Goal: Ask a question

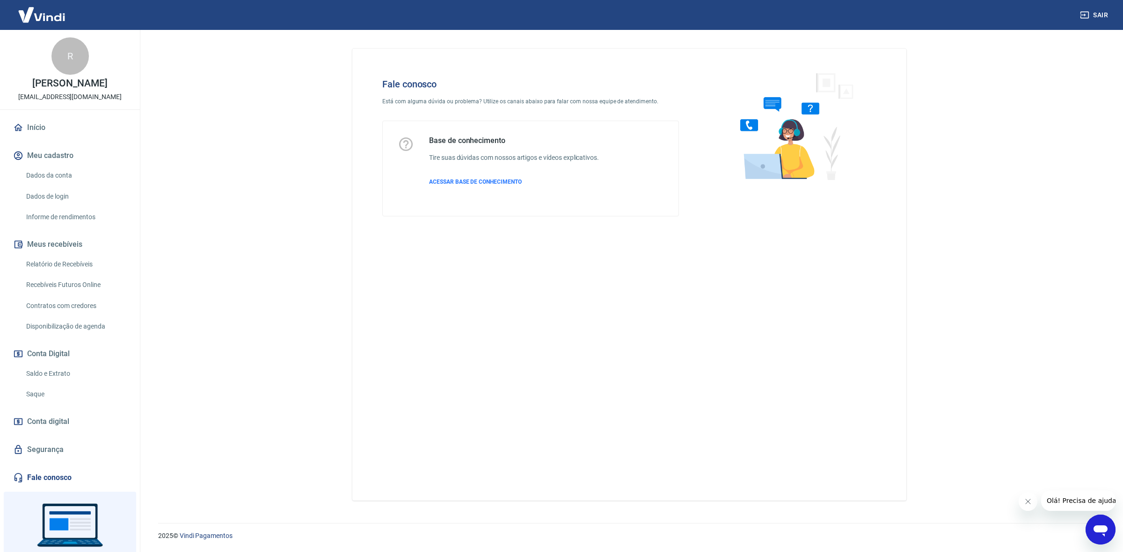
click at [1108, 540] on div "Abrir janela de mensagens" at bounding box center [1100, 530] width 28 height 28
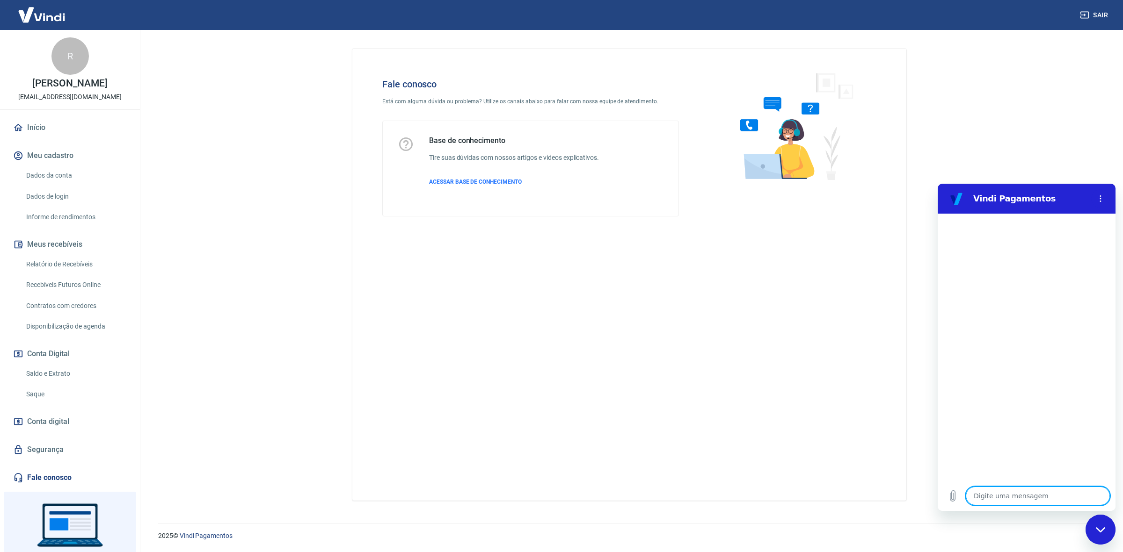
click at [1072, 499] on textarea at bounding box center [1037, 496] width 144 height 19
type textarea "B"
type textarea "x"
type textarea "Bo"
type textarea "x"
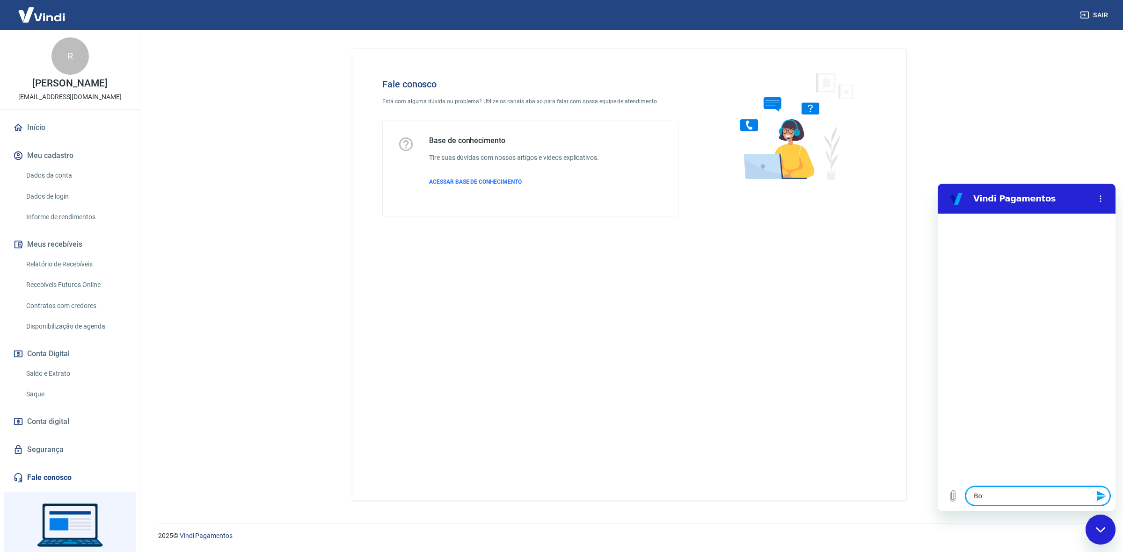
type textarea "Bom"
type textarea "x"
type textarea "Bom"
type textarea "x"
type textarea "Bom d"
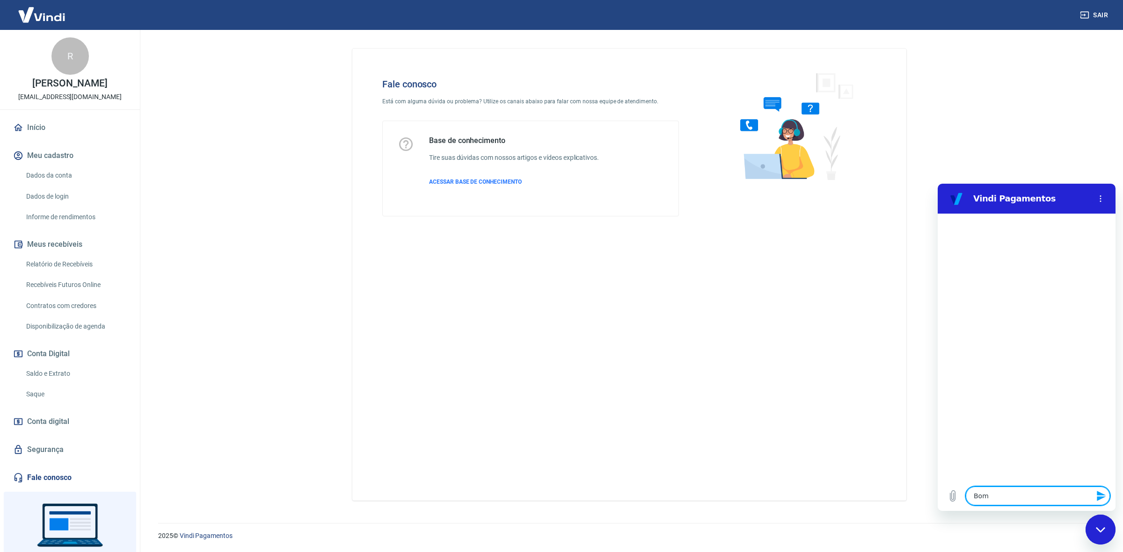
type textarea "x"
type textarea "Bom di"
type textarea "x"
type textarea "Bom dia"
type textarea "x"
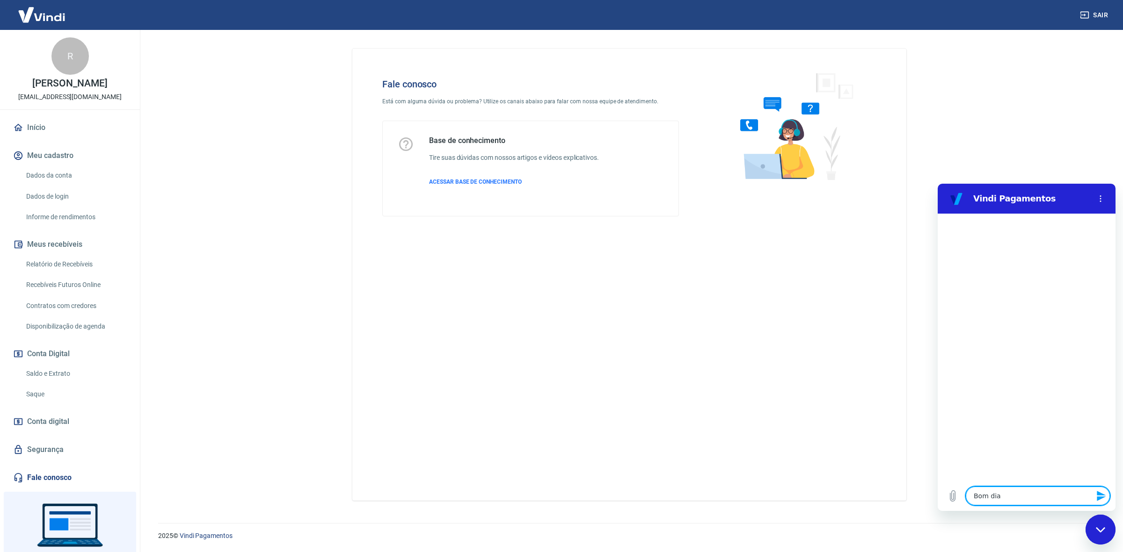
type textarea "Bom dia!"
type textarea "x"
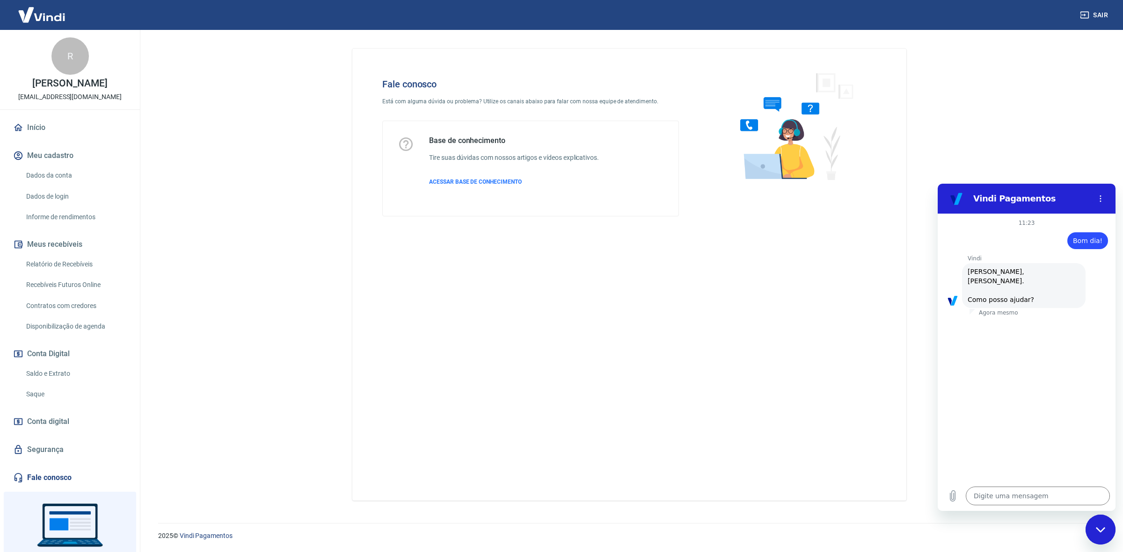
scroll to position [23, 0]
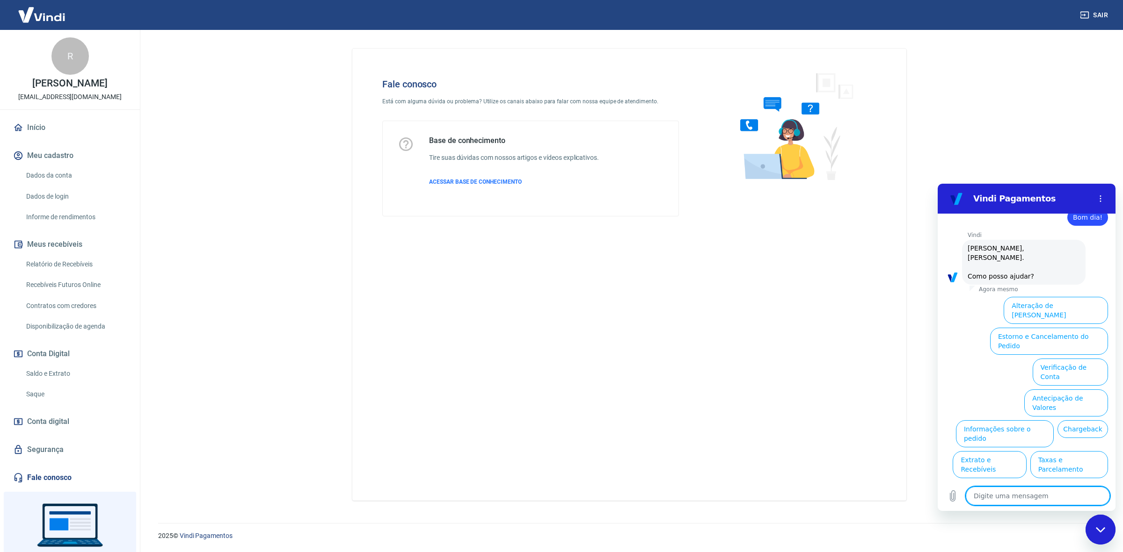
click at [1020, 490] on textarea at bounding box center [1037, 496] width 144 height 19
type textarea "F"
type textarea "x"
type textarea "Fa"
type textarea "x"
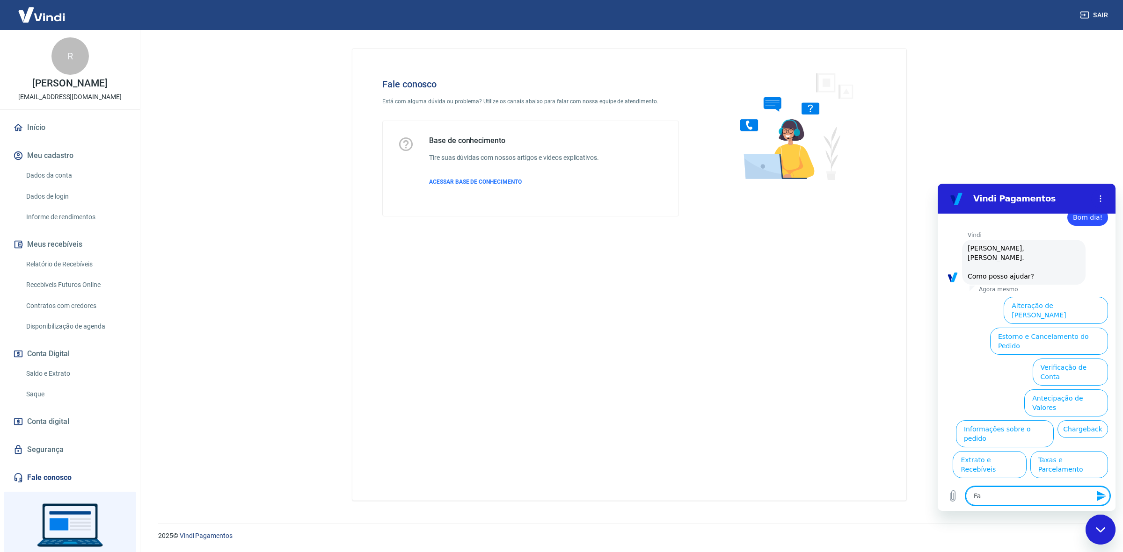
type textarea "Fal"
type textarea "x"
type textarea "Fala"
type textarea "x"
type textarea "Falar"
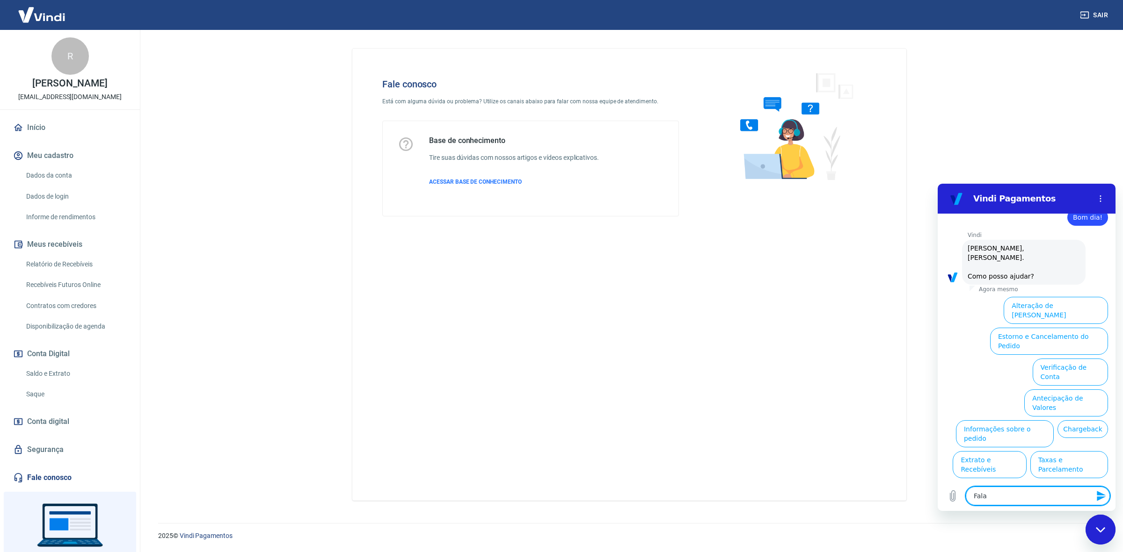
type textarea "x"
type textarea "Falar"
type textarea "x"
type textarea "Falar c"
type textarea "x"
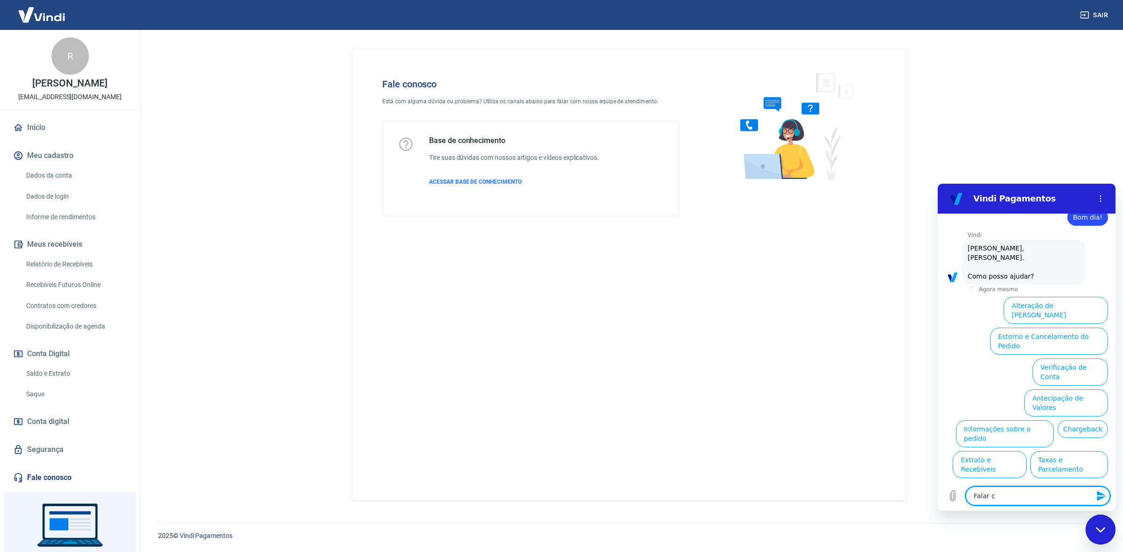
type textarea "Falar co"
type textarea "x"
type textarea "Falar com"
type textarea "x"
type textarea "Falar com"
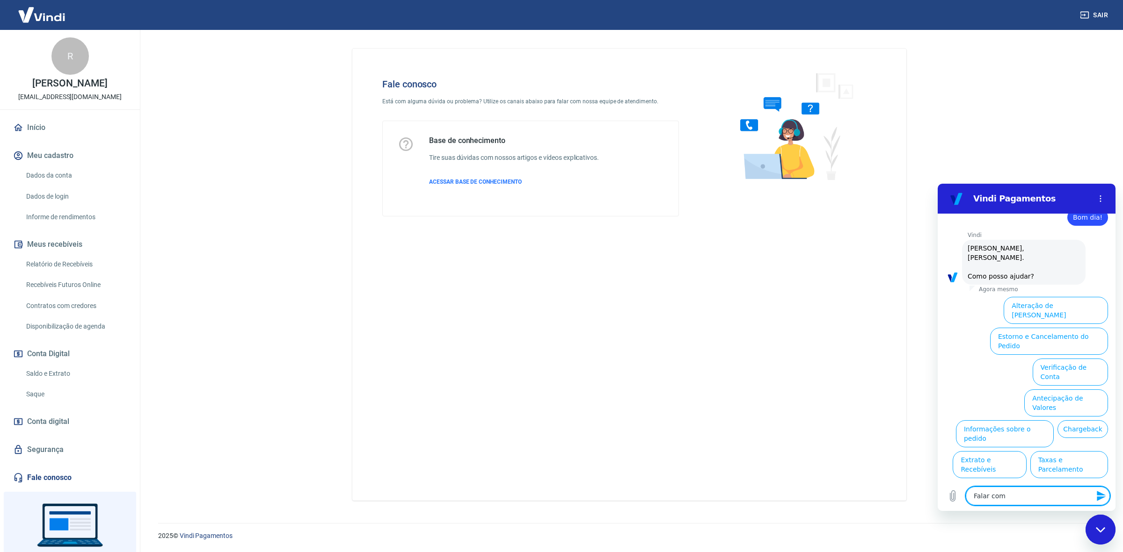
type textarea "x"
type textarea "Falar com a"
type textarea "x"
type textarea "Falar com at"
type textarea "x"
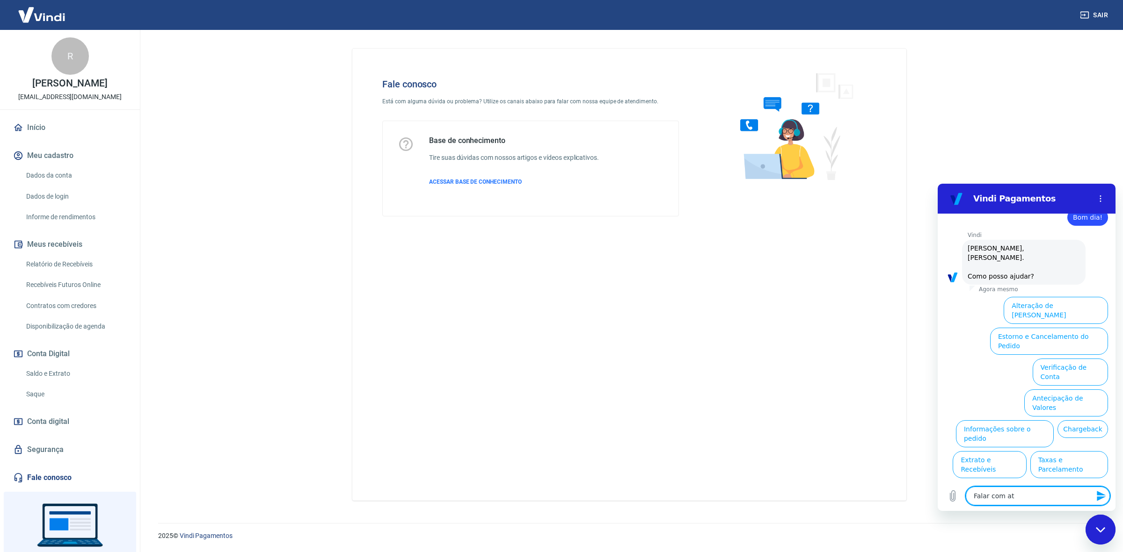
type textarea "Falar com ate"
type textarea "x"
type textarea "Falar com [GEOGRAPHIC_DATA]"
type textarea "x"
type textarea "Falar com atend"
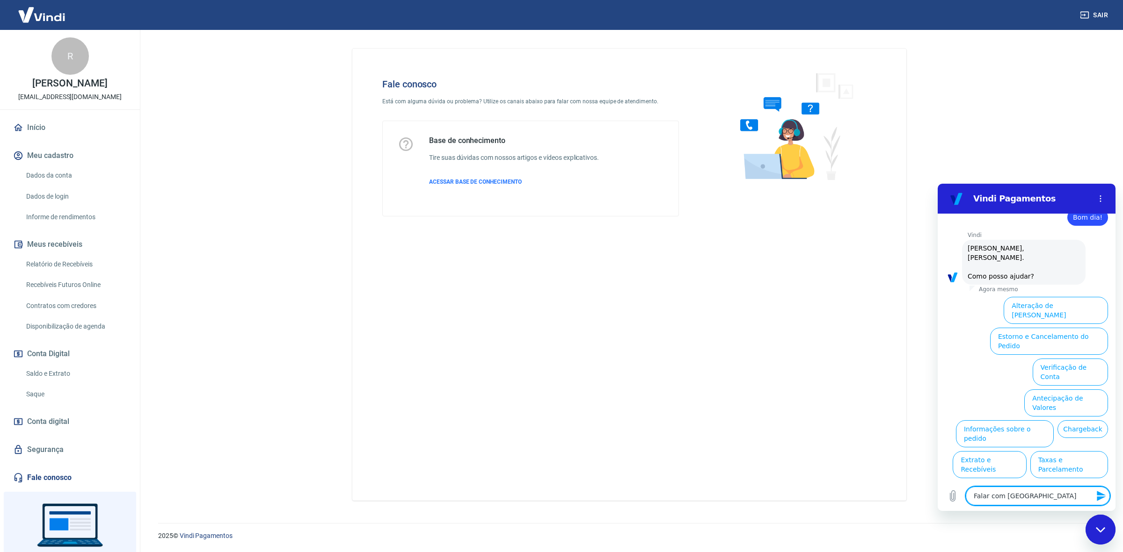
type textarea "x"
type textarea "Falar com atende"
type textarea "x"
type textarea "Falar com atenden"
type textarea "x"
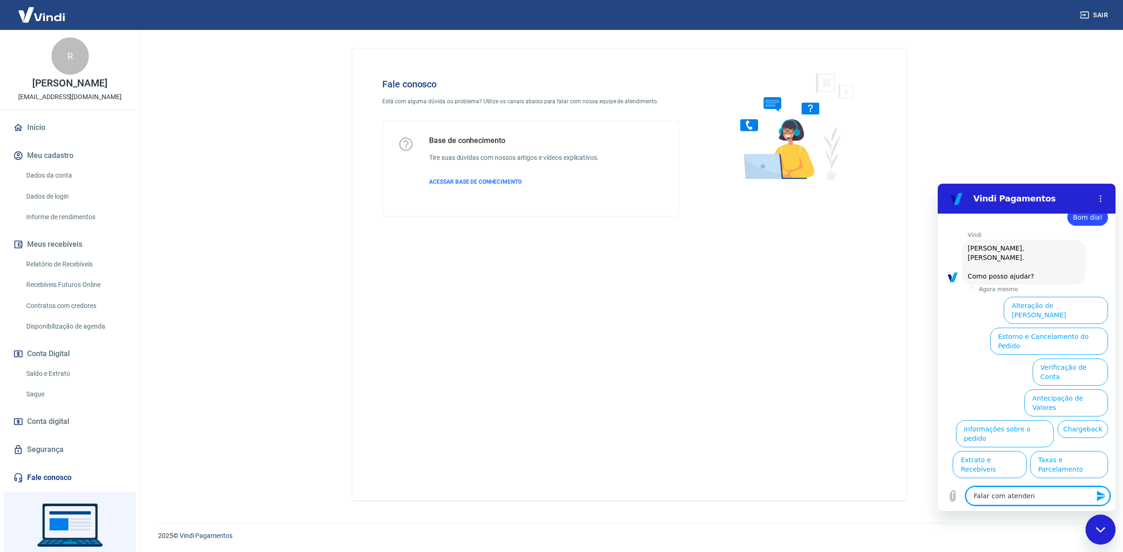
type textarea "Falar com atendent"
type textarea "x"
type textarea "Falar com atendente"
type textarea "x"
type textarea "Falar com atendente."
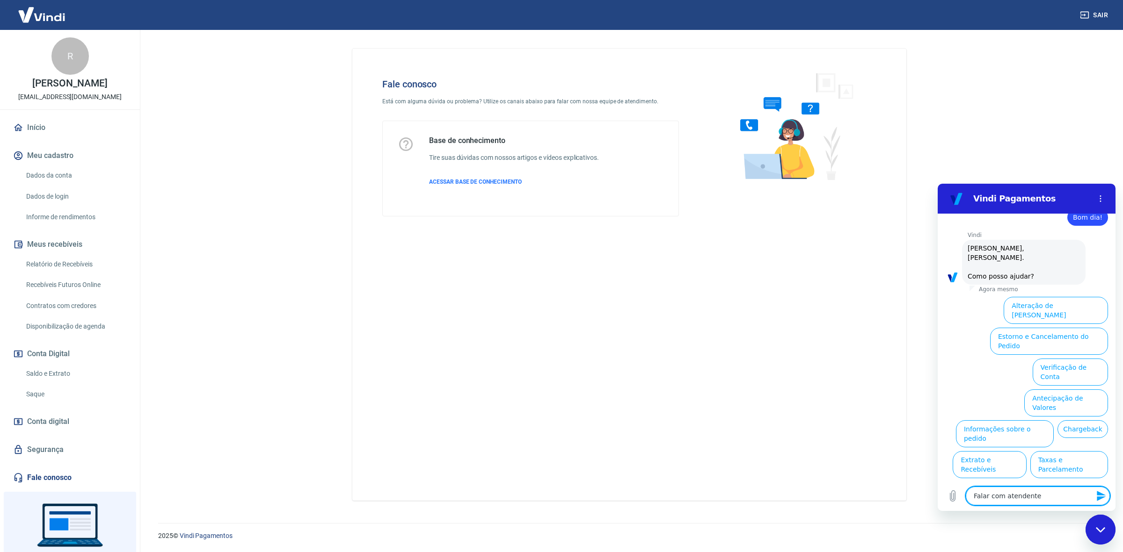
type textarea "x"
type textarea "Falar com atendente."
type textarea "x"
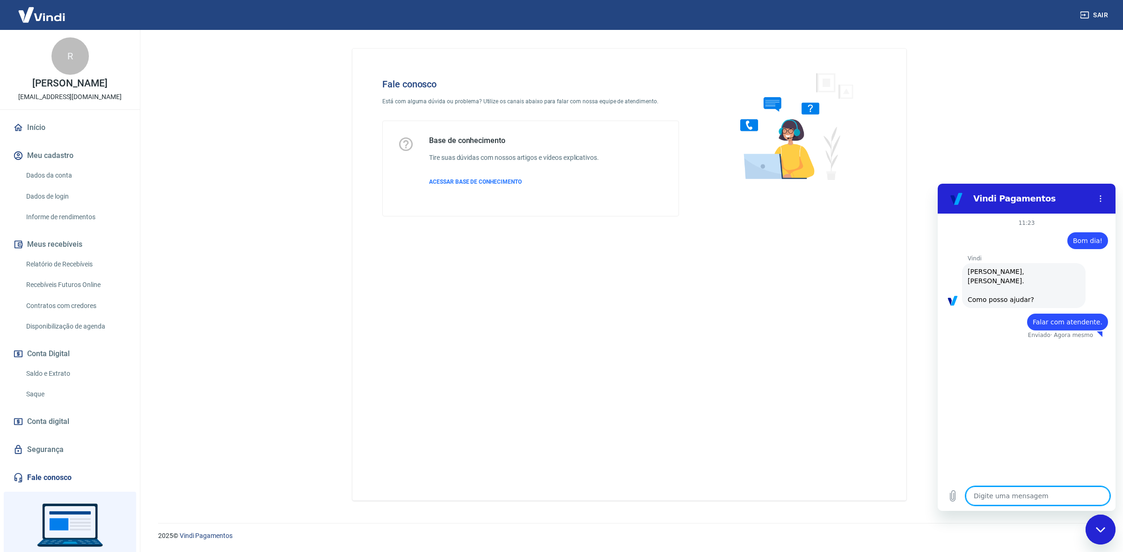
type textarea "x"
type textarea "F"
type textarea "x"
type textarea "Fa"
type textarea "x"
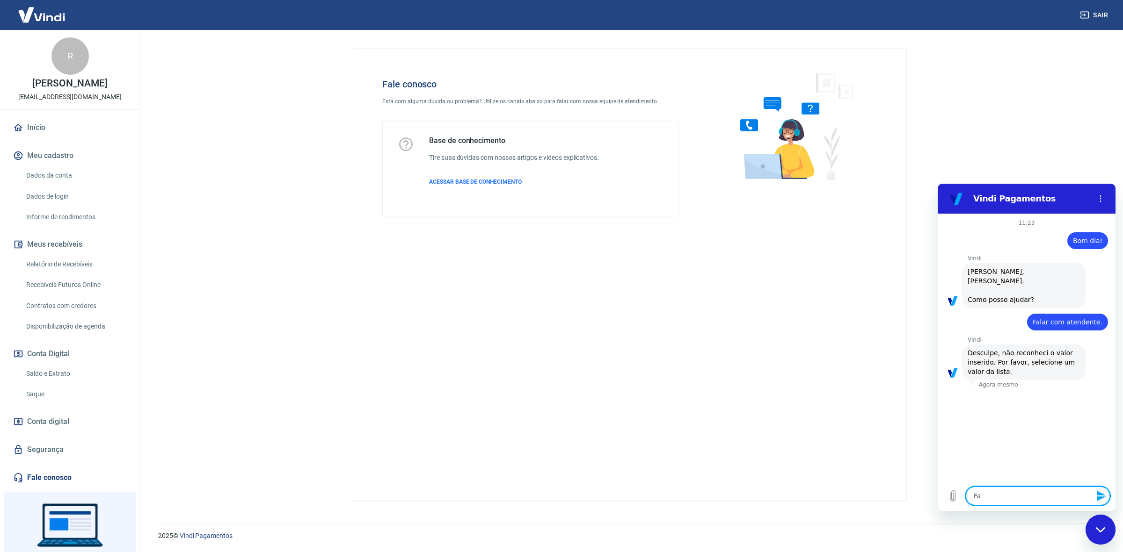
type textarea "Fal"
type textarea "x"
type textarea "Fala"
type textarea "x"
type textarea "Falar"
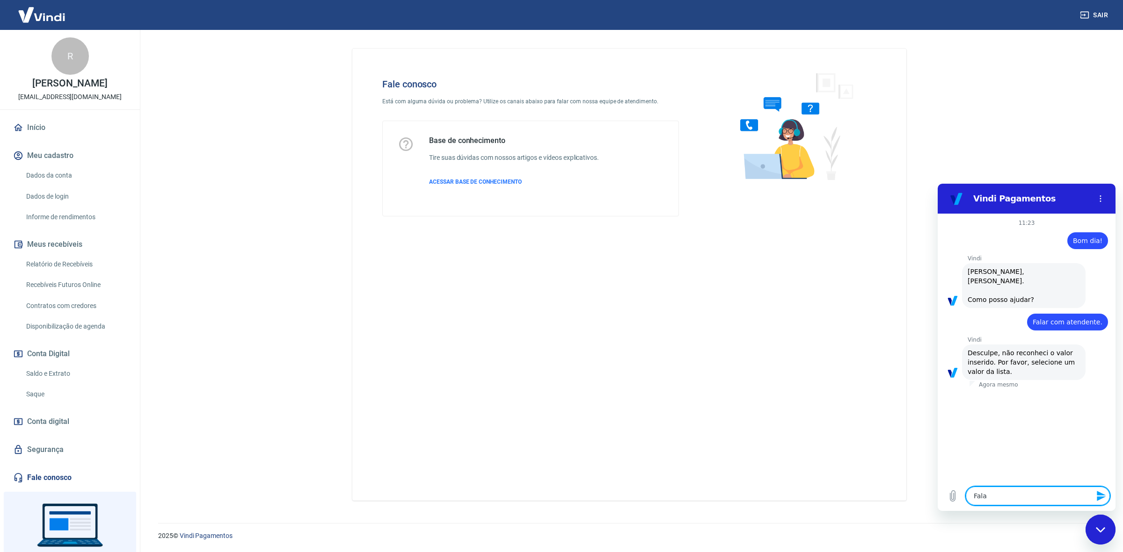
type textarea "x"
type textarea "Falar"
type textarea "x"
type textarea "Falar c"
type textarea "x"
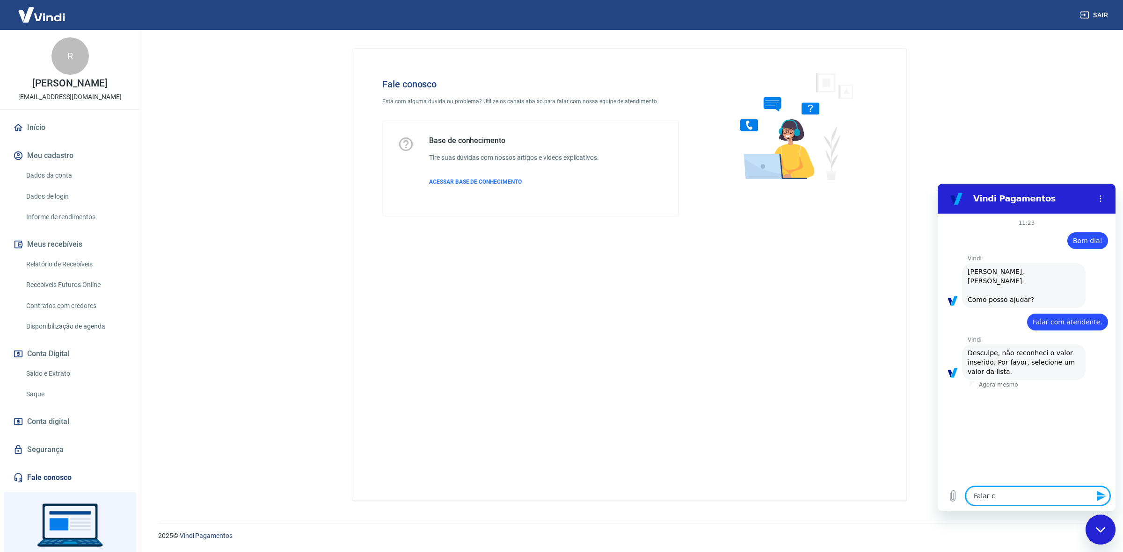
type textarea "Falar co"
type textarea "x"
type textarea "Falar com"
type textarea "x"
type textarea "Falar com"
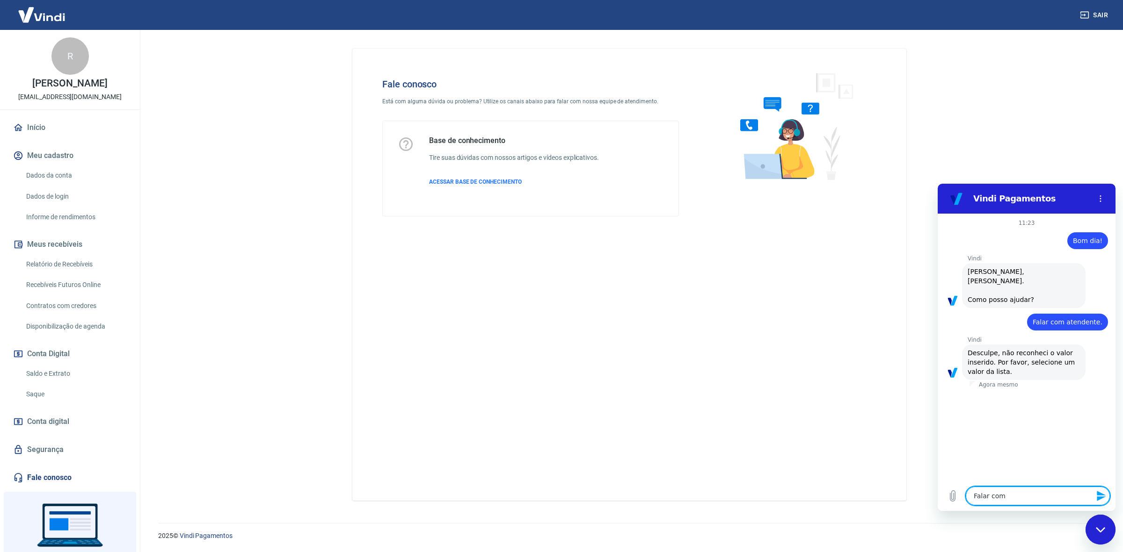
type textarea "x"
type textarea "Falar com a"
type textarea "x"
type textarea "Falar com at"
type textarea "x"
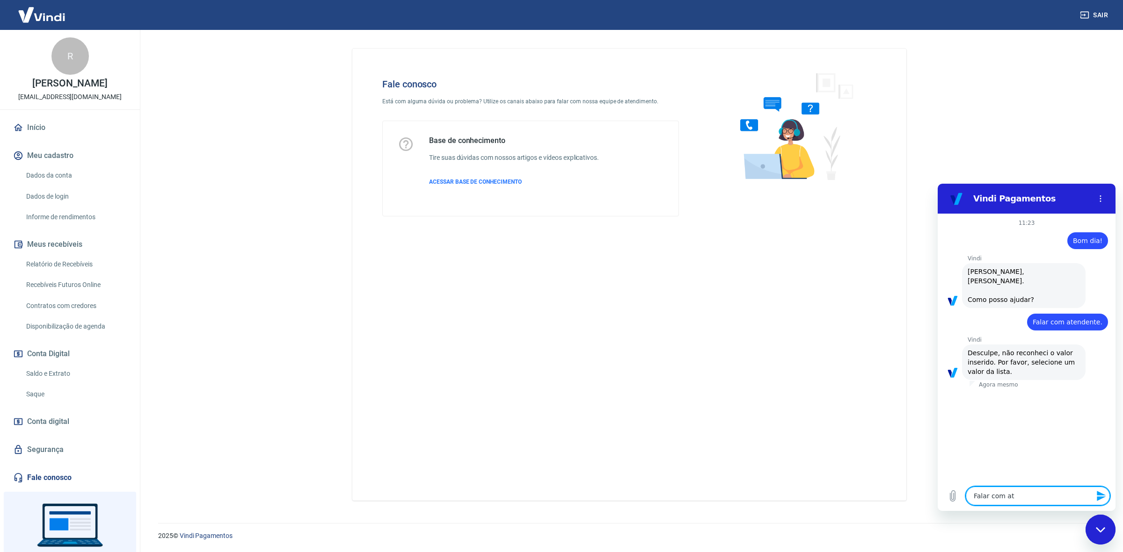
type textarea "Falar com ate"
type textarea "x"
type textarea "Falar com [GEOGRAPHIC_DATA]"
type textarea "x"
type textarea "Falar com atend"
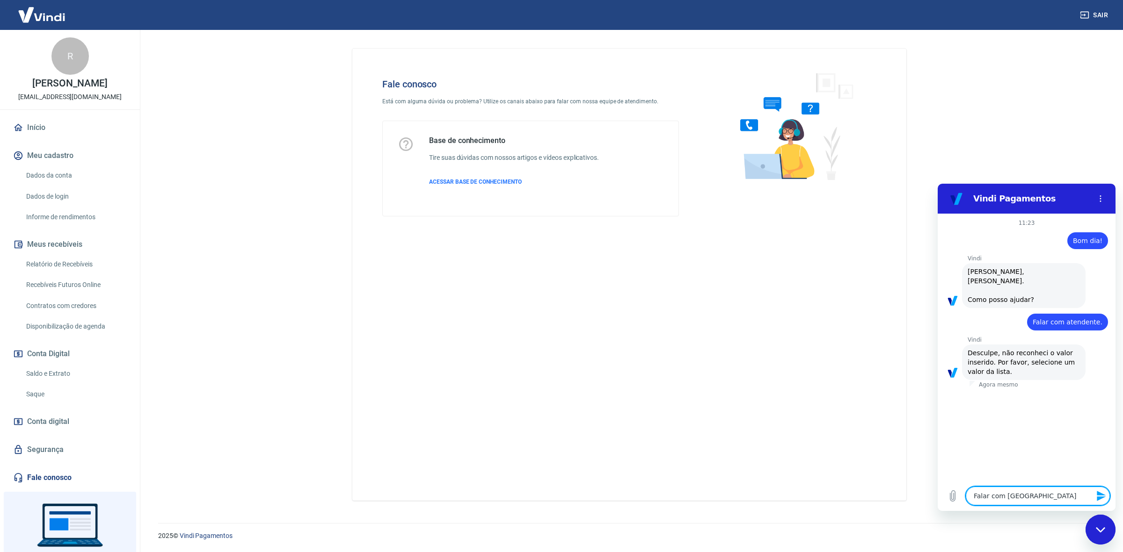
type textarea "x"
type textarea "Falar com atende"
type textarea "x"
type textarea "Falar com atenden"
type textarea "x"
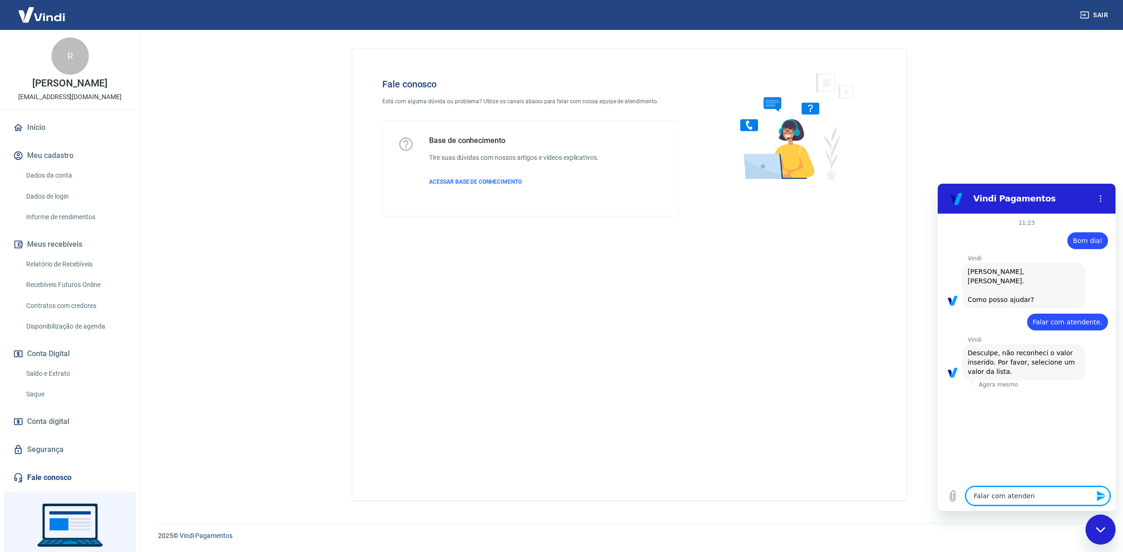
type textarea "Falar com atendent"
type textarea "x"
type textarea "Falar com atendente"
type textarea "x"
type textarea "Falar com atendente."
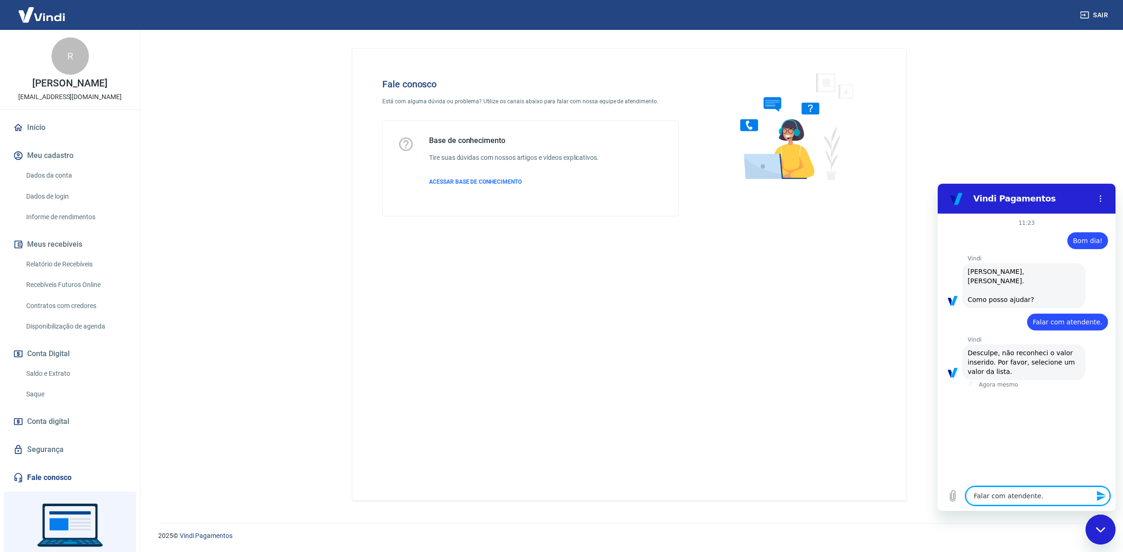
type textarea "x"
type textarea "Falar com atendente."
type textarea "x"
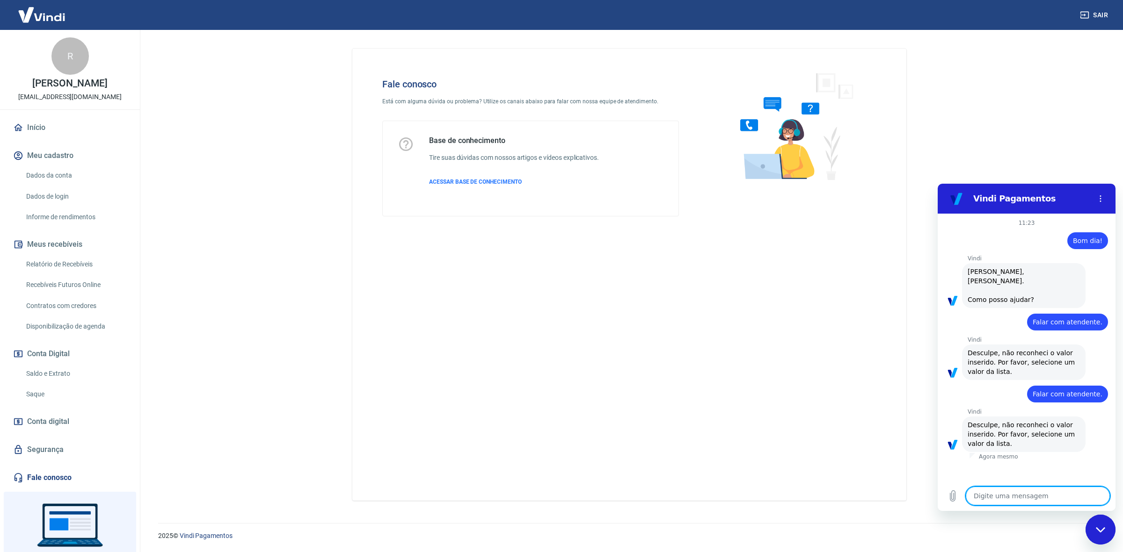
type textarea "1"
type textarea "x"
type textarea "a"
type textarea "x"
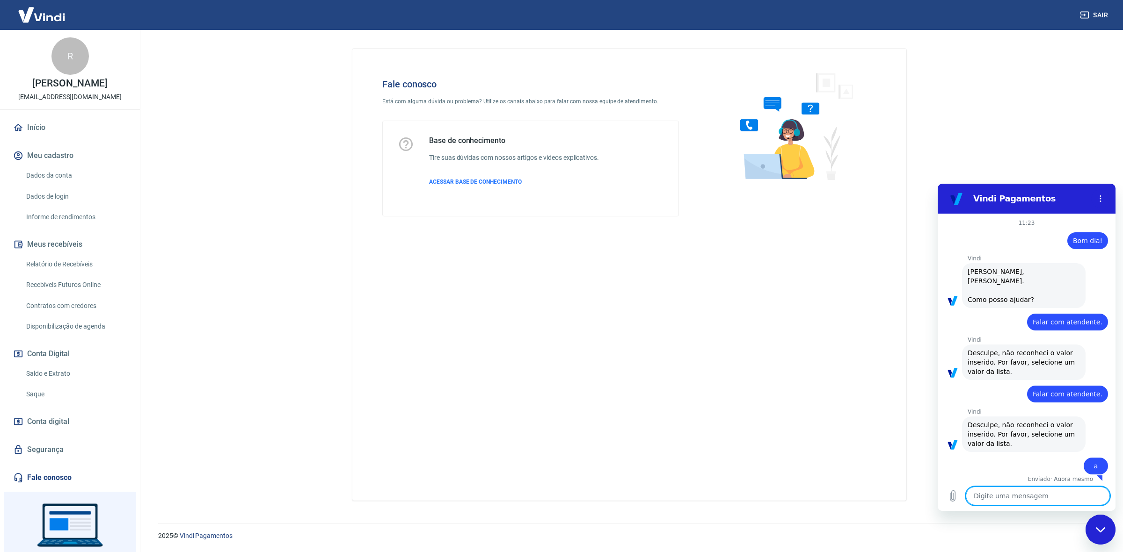
type textarea "x"
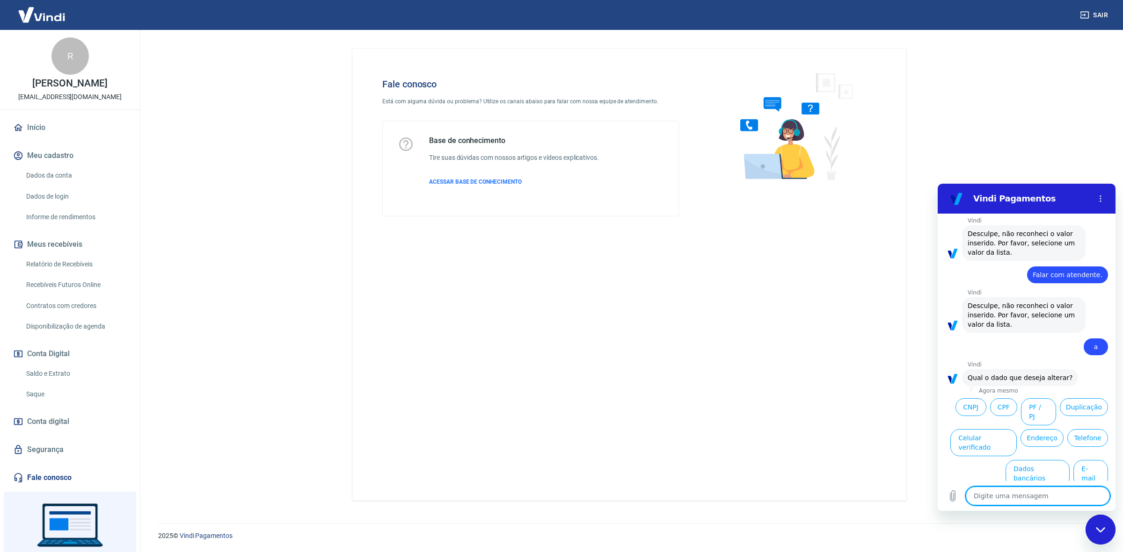
scroll to position [134, 0]
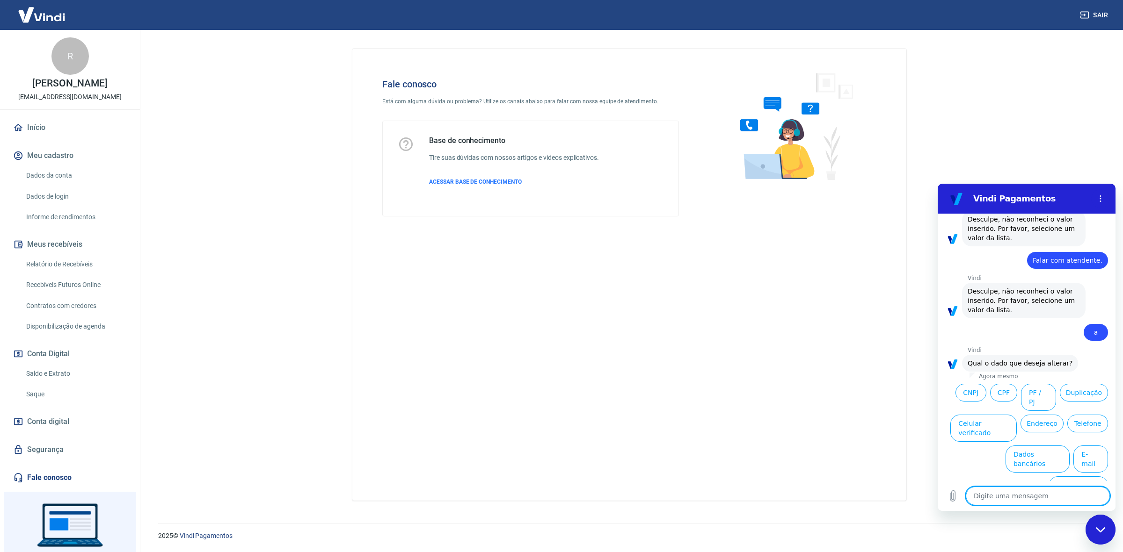
type textarea "l"
type textarea "x"
type textarea "li"
type textarea "x"
type textarea "lis"
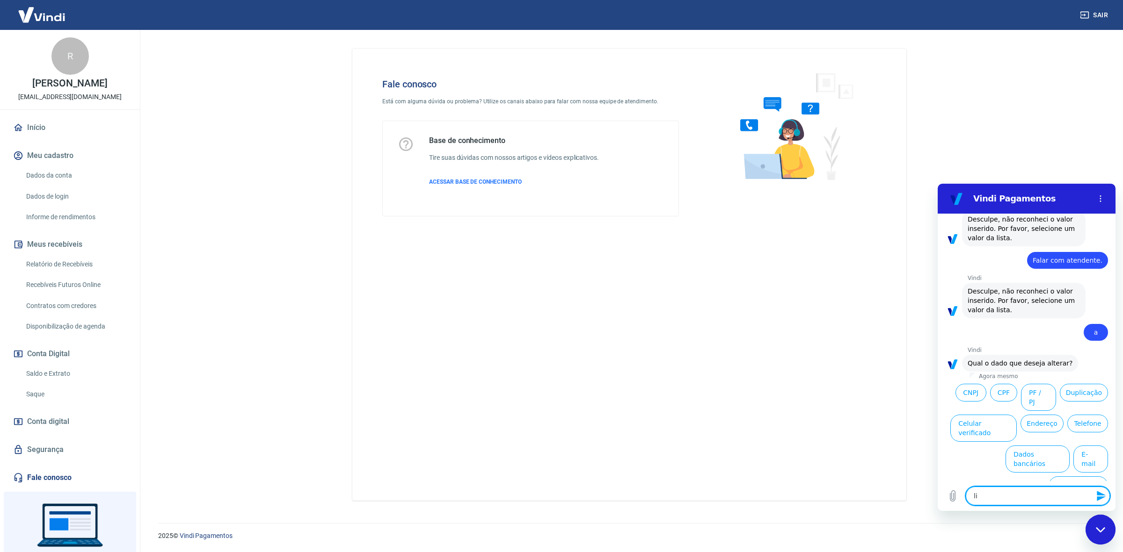
type textarea "x"
type textarea "list"
type textarea "x"
type textarea "lista"
type textarea "x"
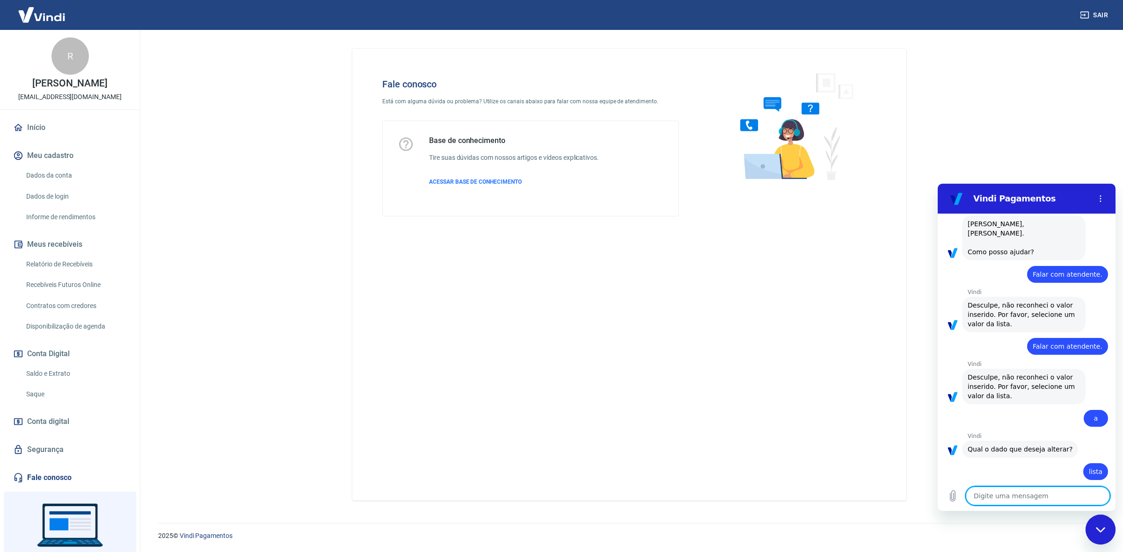
type textarea "x"
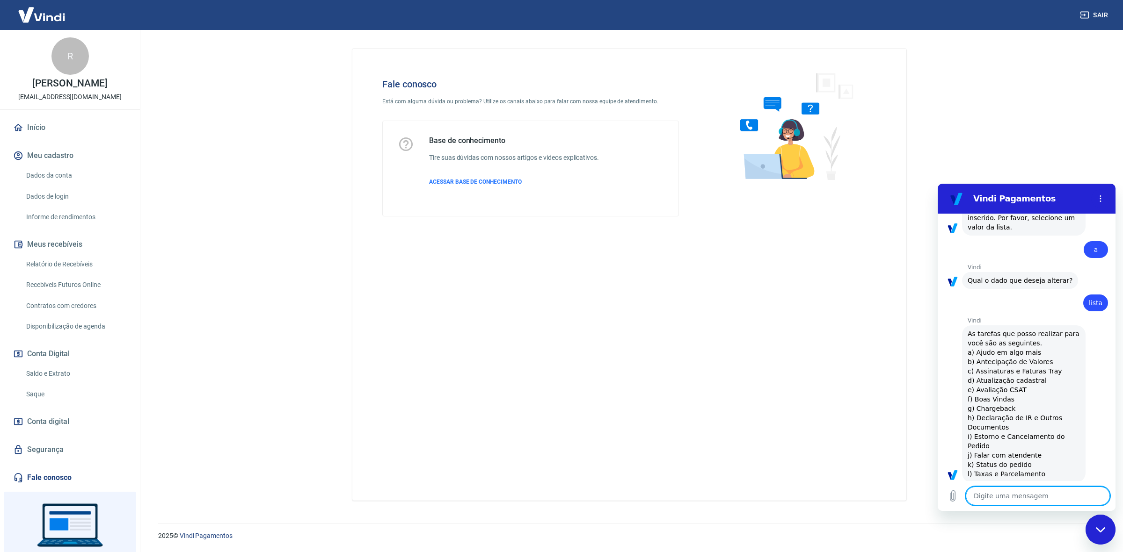
scroll to position [218, 0]
type textarea "j"
type textarea "x"
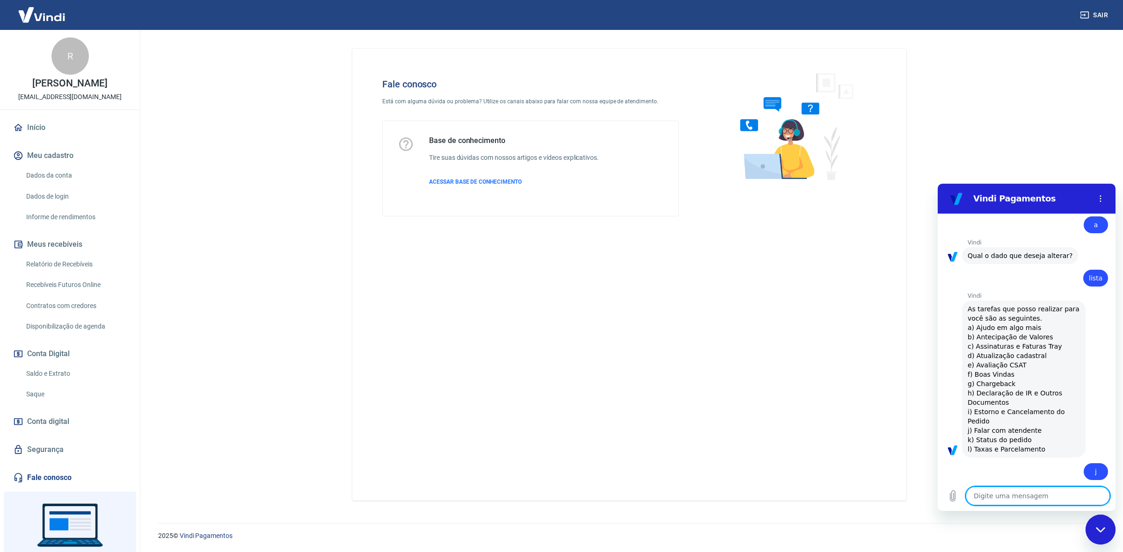
type textarea "x"
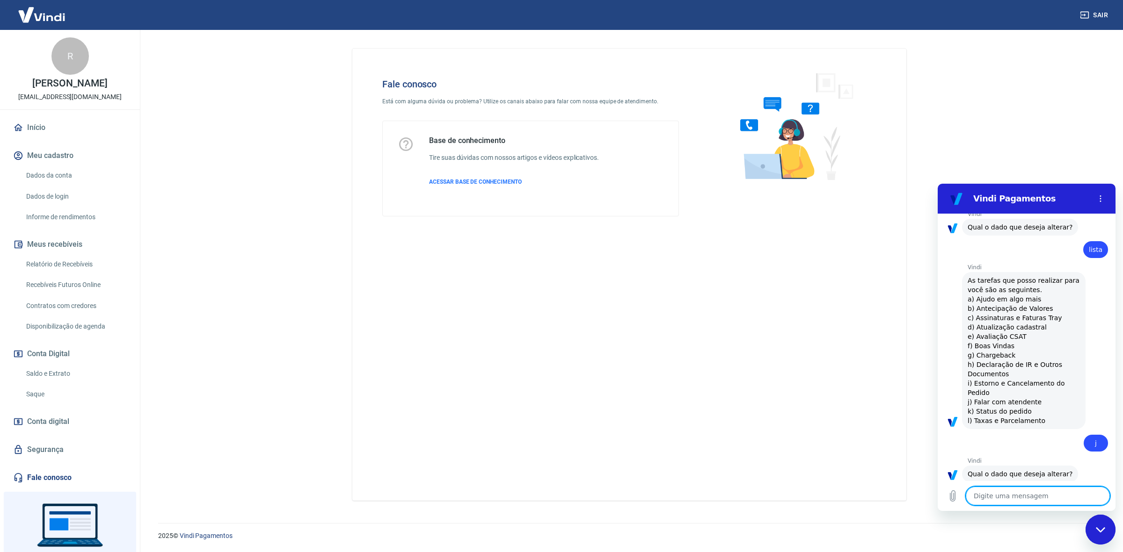
scroll to position [380, 0]
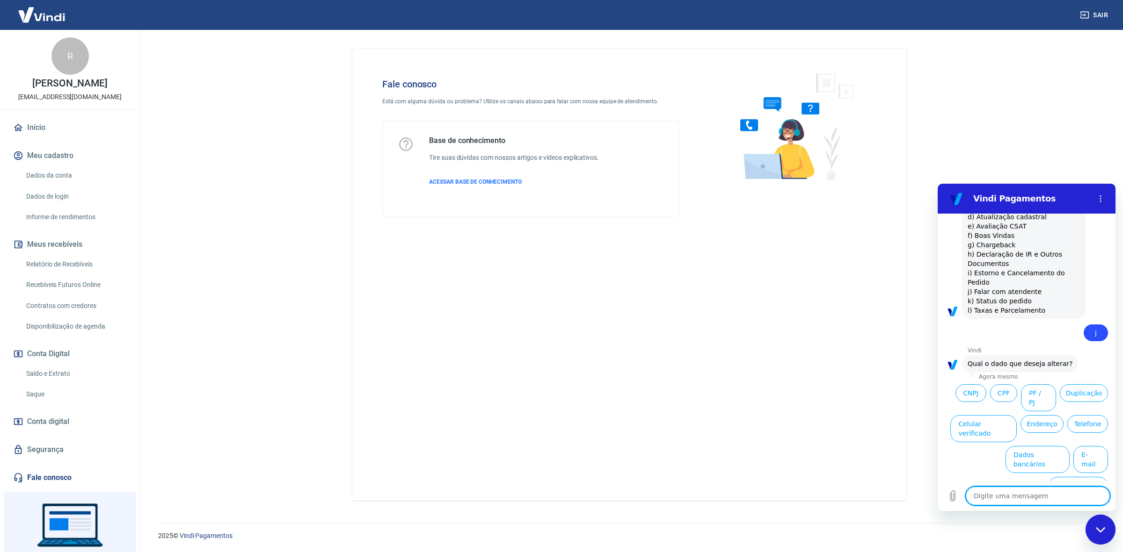
type textarea "j"
type textarea "x"
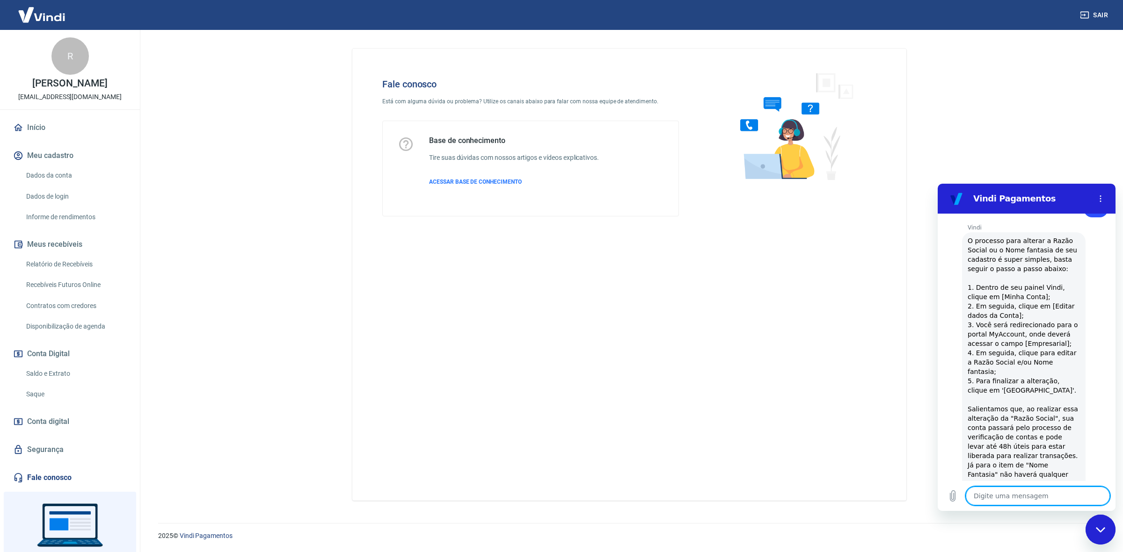
type textarea "x"
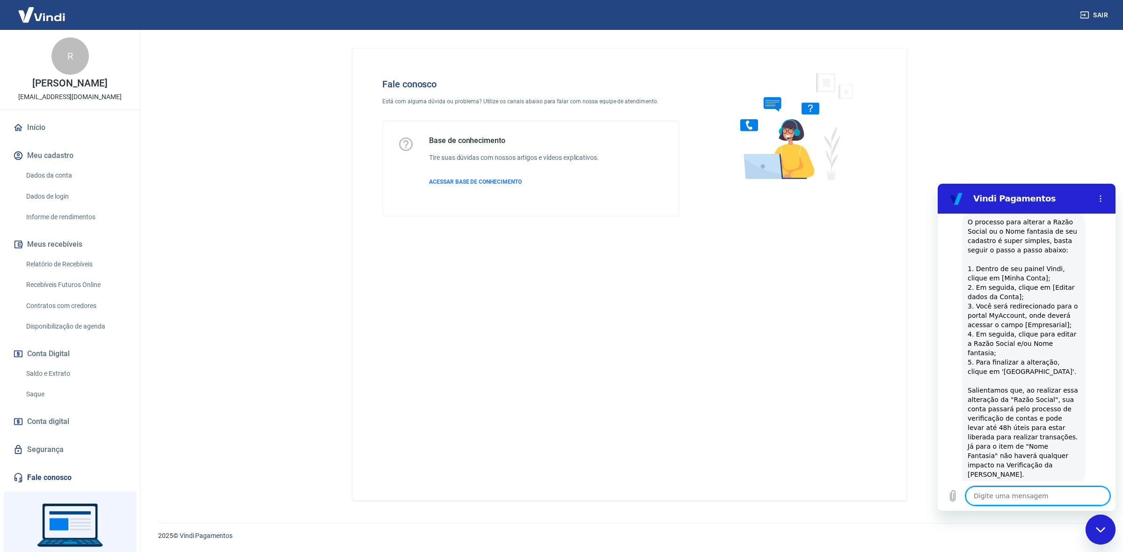
scroll to position [599, 0]
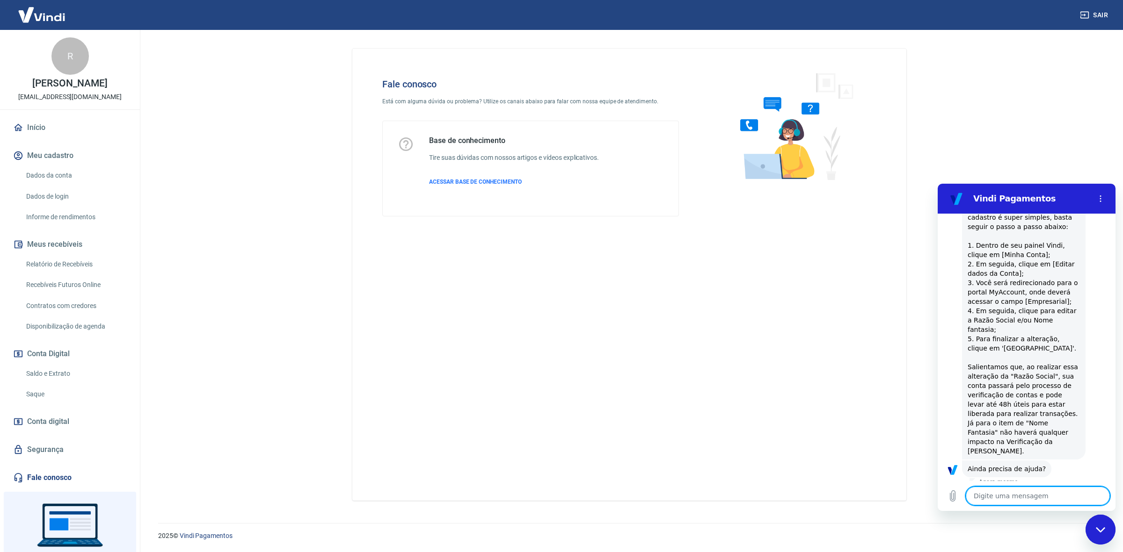
type textarea "j"
type textarea "x"
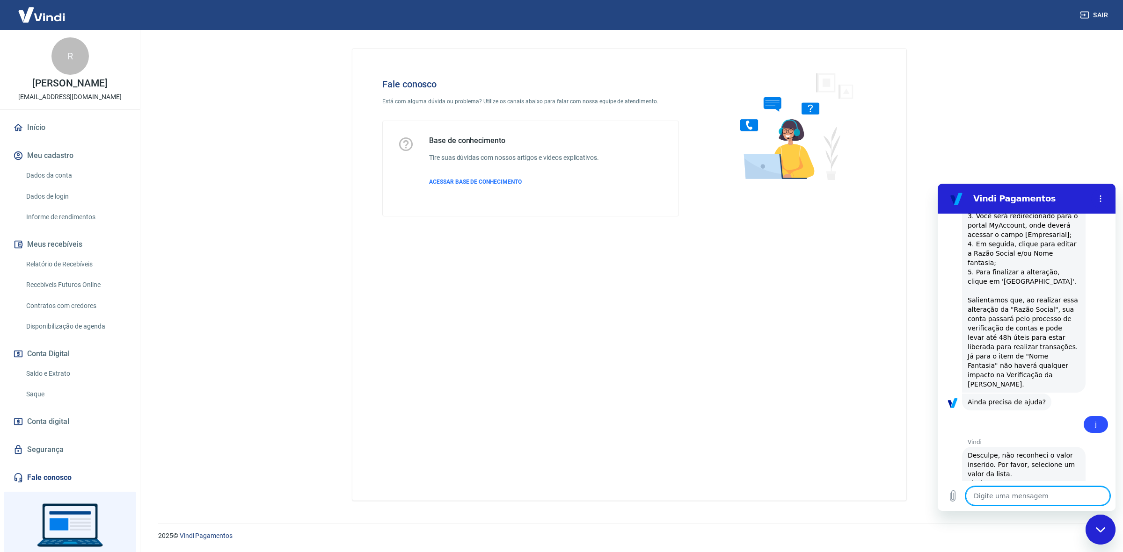
scroll to position [667, 0]
type textarea "F"
type textarea "x"
type textarea "Fa"
type textarea "x"
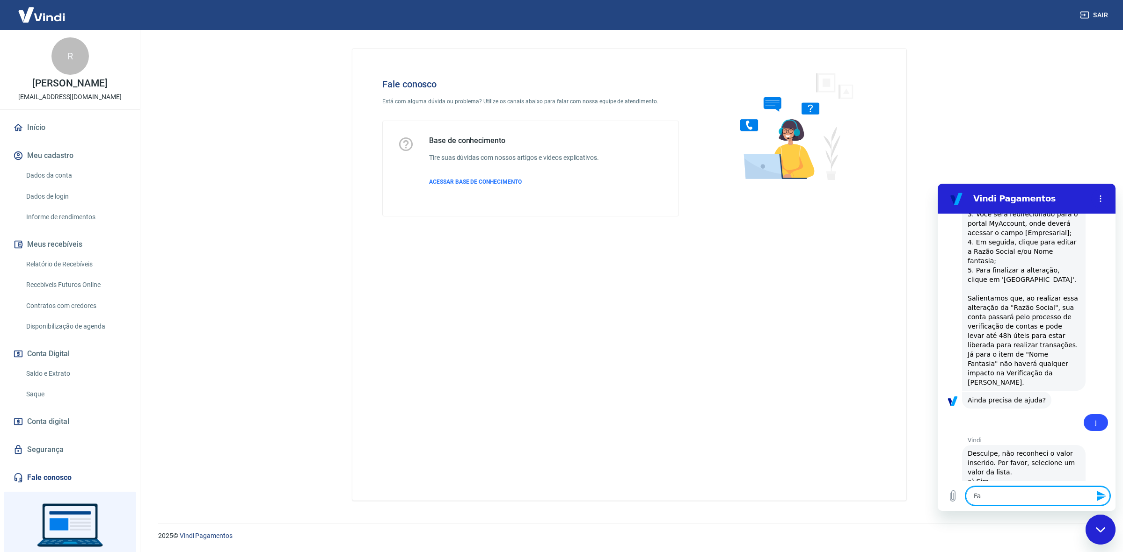
type textarea "Fal"
type textarea "x"
type textarea "Fala"
type textarea "x"
type textarea "Falar"
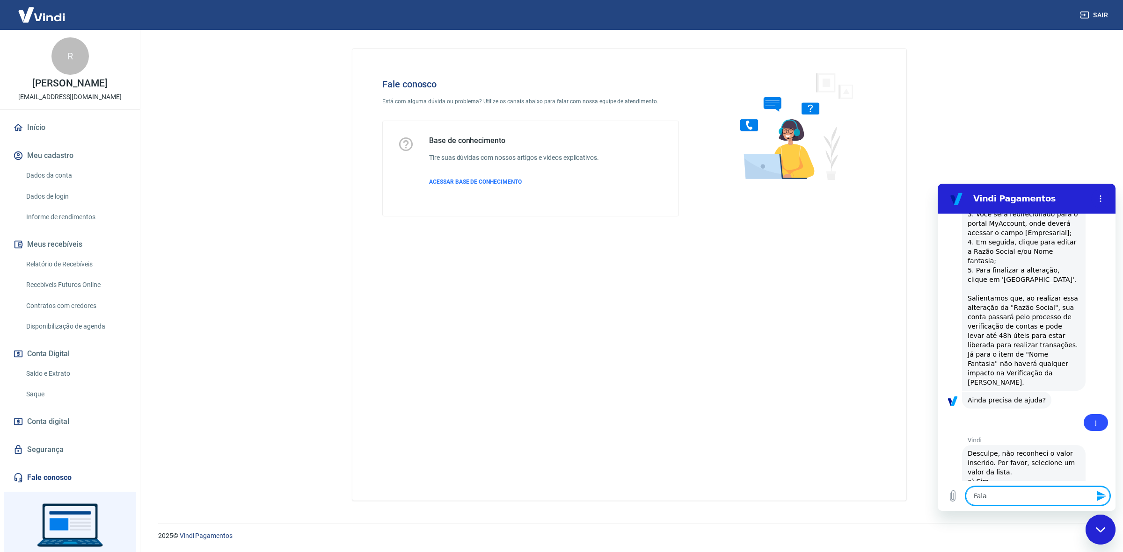
type textarea "x"
type textarea "Falar"
type textarea "x"
type textarea "Falar c"
type textarea "x"
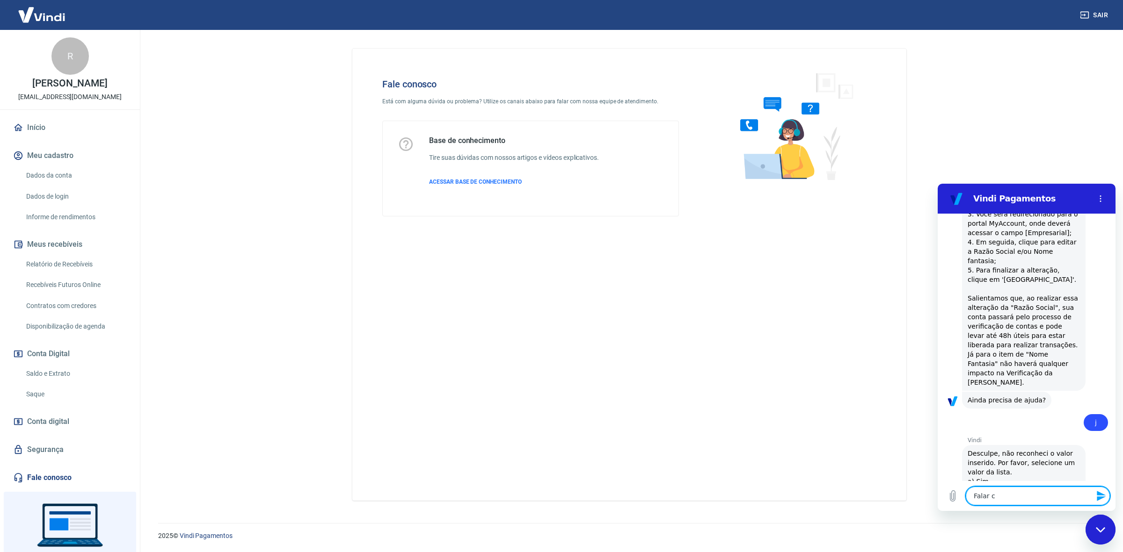
type textarea "Falar co"
type textarea "x"
type textarea "Falar com"
type textarea "x"
type textarea "Falar com"
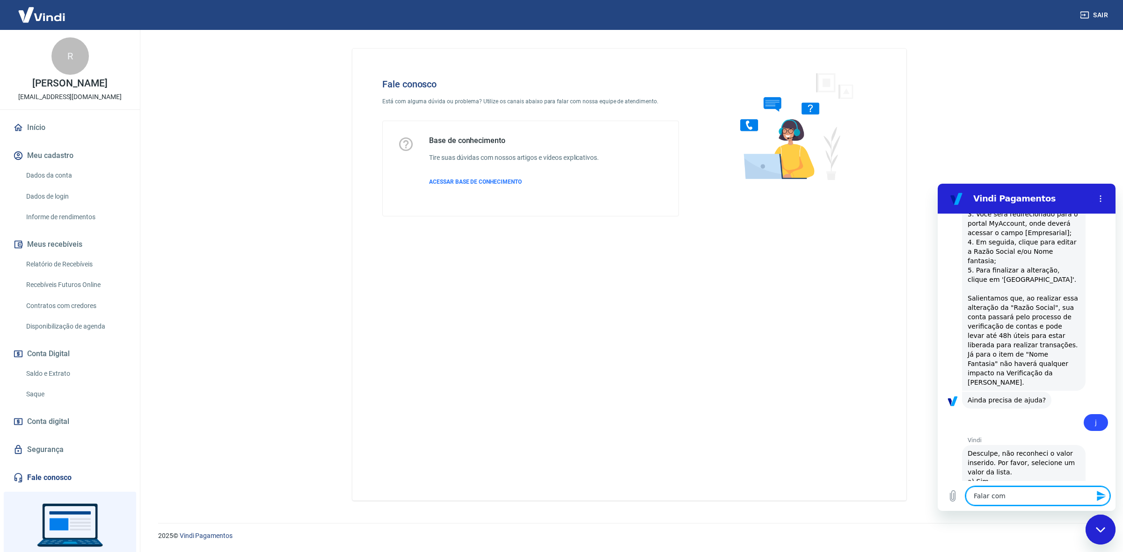
type textarea "x"
type textarea "Falar com a"
type textarea "x"
type textarea "Falar com at"
type textarea "x"
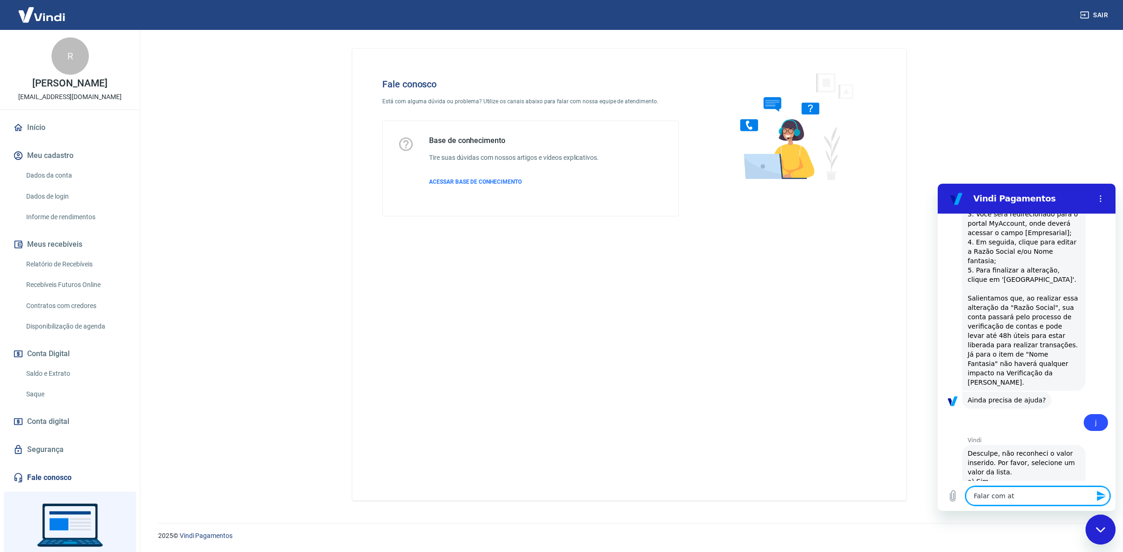
type textarea "Falar com a"
type textarea "x"
type textarea "Falar com at"
type textarea "x"
type textarea "Falar com ate"
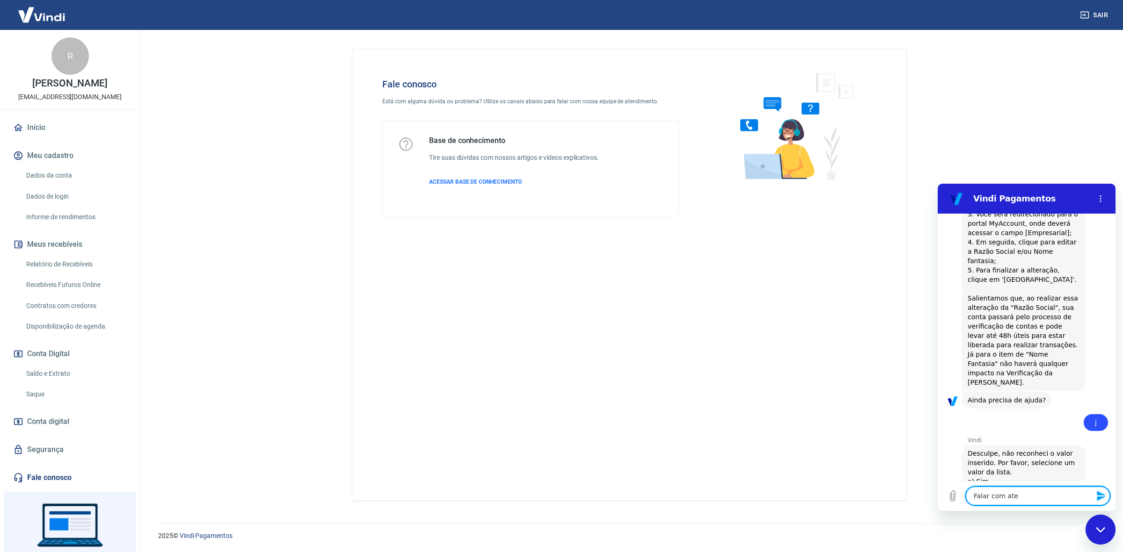
type textarea "x"
type textarea "Falar com [GEOGRAPHIC_DATA]"
type textarea "x"
type textarea "Falar com atend"
type textarea "x"
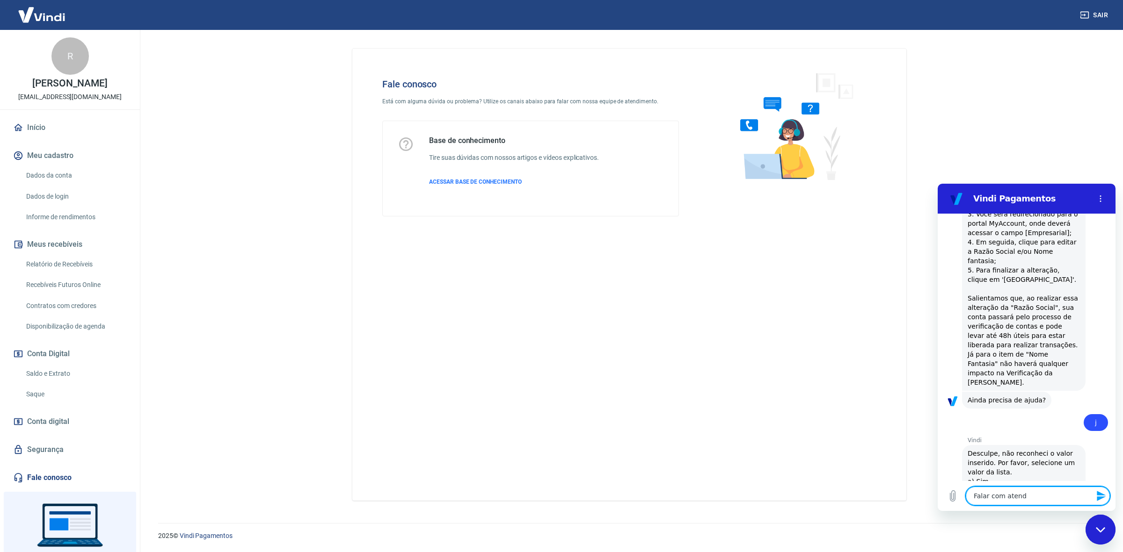
type textarea "Falar com atende"
type textarea "x"
type textarea "Falar com atenden"
type textarea "x"
type textarea "Falar com atendent"
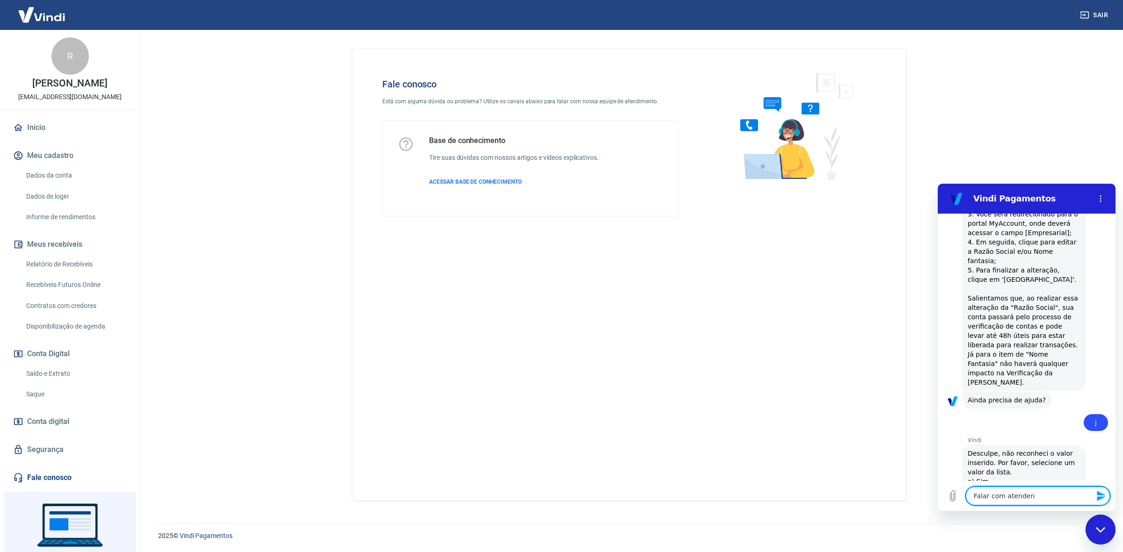
type textarea "x"
type textarea "Falar com atendente"
type textarea "x"
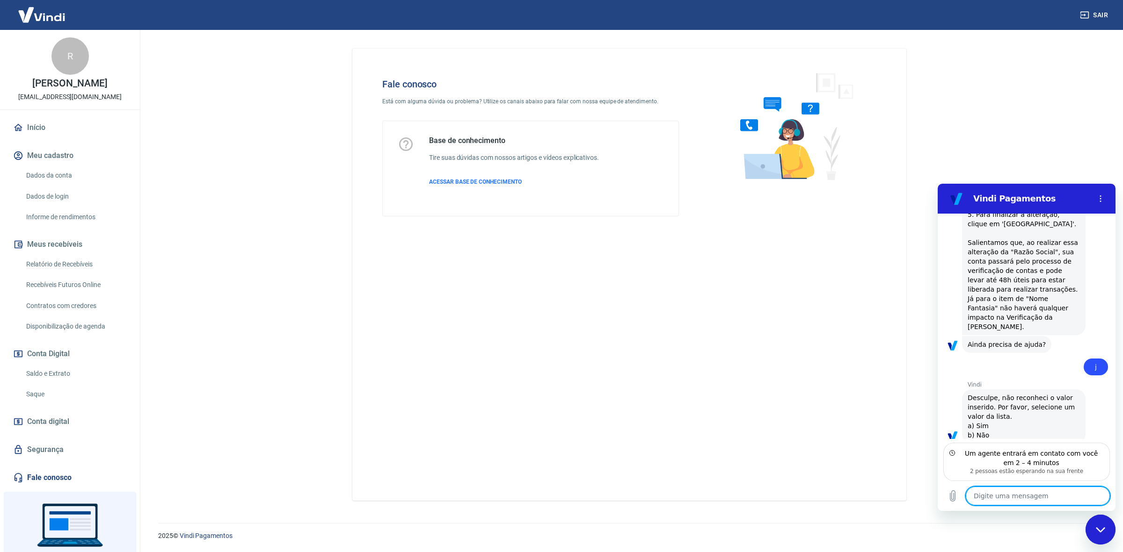
scroll to position [765, 0]
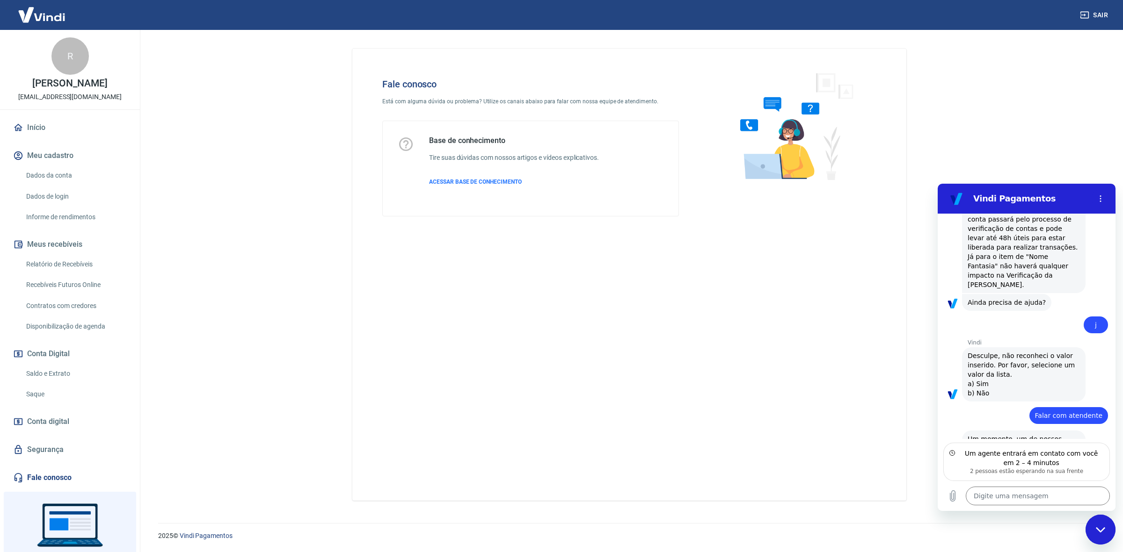
type textarea "x"
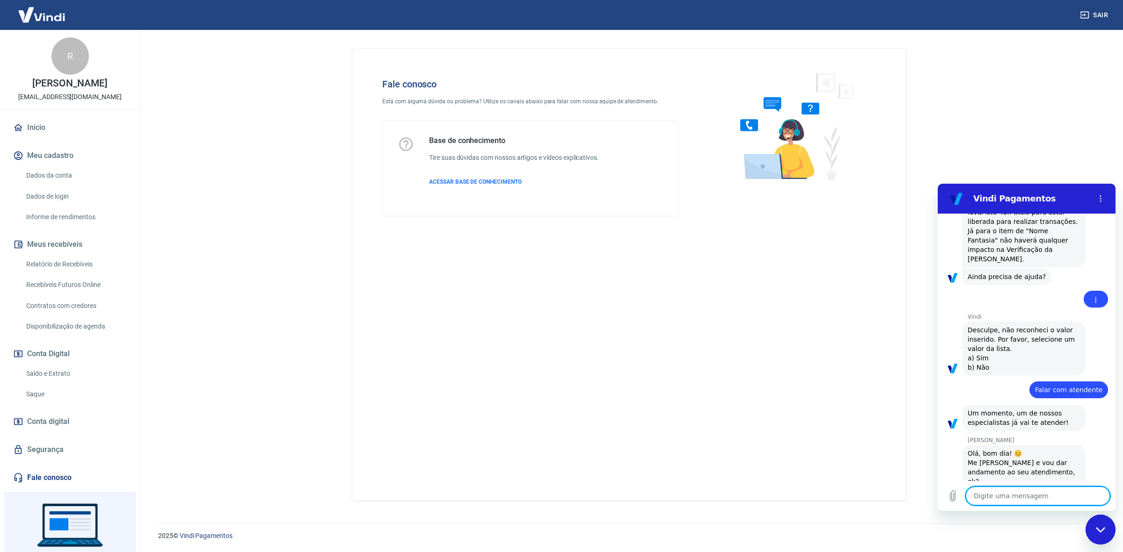
click at [1010, 491] on textarea at bounding box center [1037, 496] width 144 height 19
type textarea "B"
type textarea "x"
type textarea "Bo"
type textarea "x"
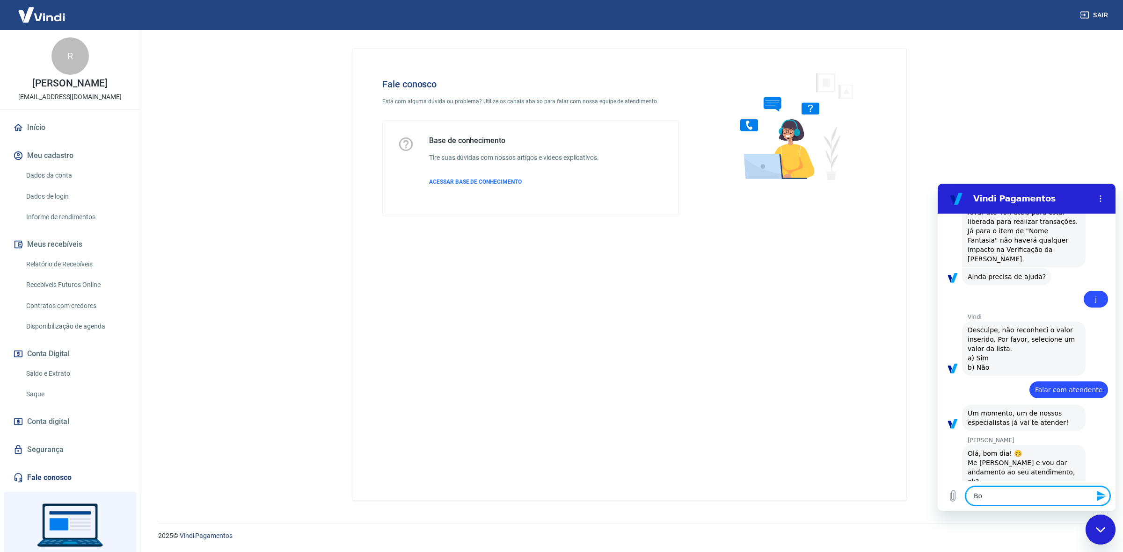
type textarea "Bom"
type textarea "x"
type textarea "Bom"
type textarea "x"
type textarea "Bom d"
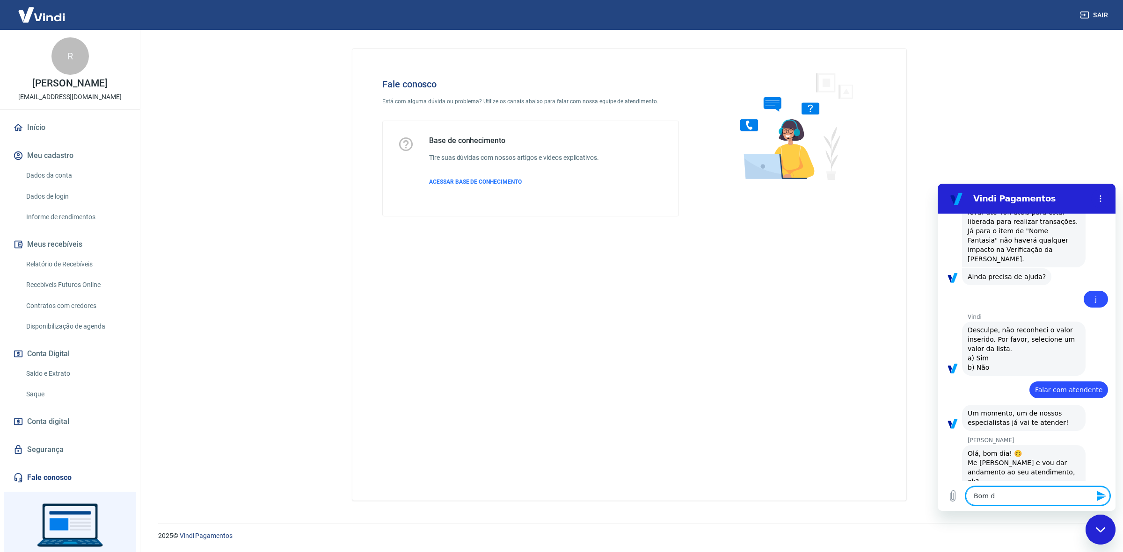
type textarea "x"
type textarea "Bom di"
type textarea "x"
type textarea "Bom dia"
type textarea "x"
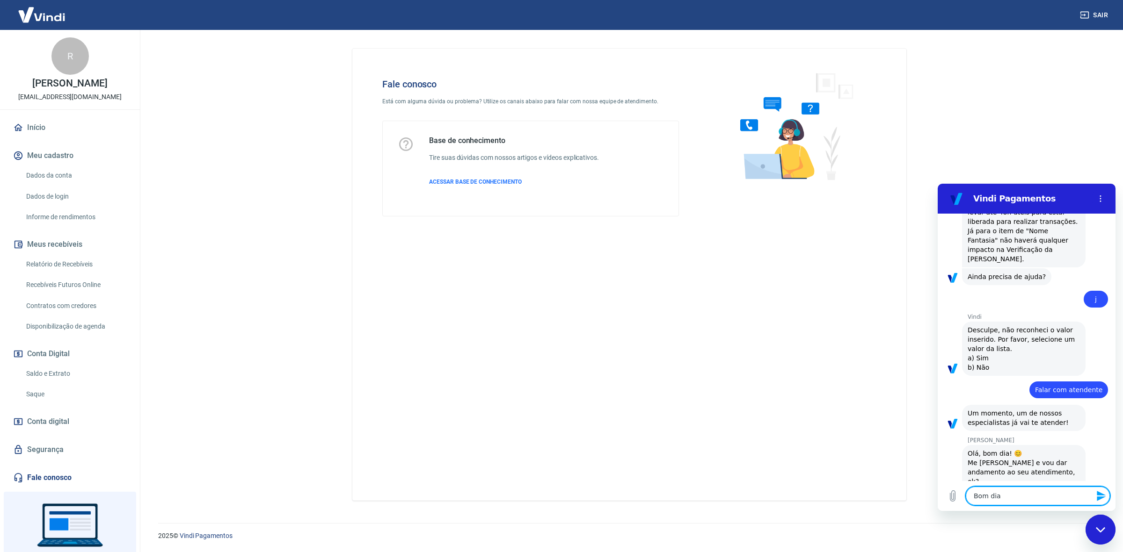
type textarea "Bom dia,"
type textarea "x"
type textarea "Bom dia,"
type textarea "x"
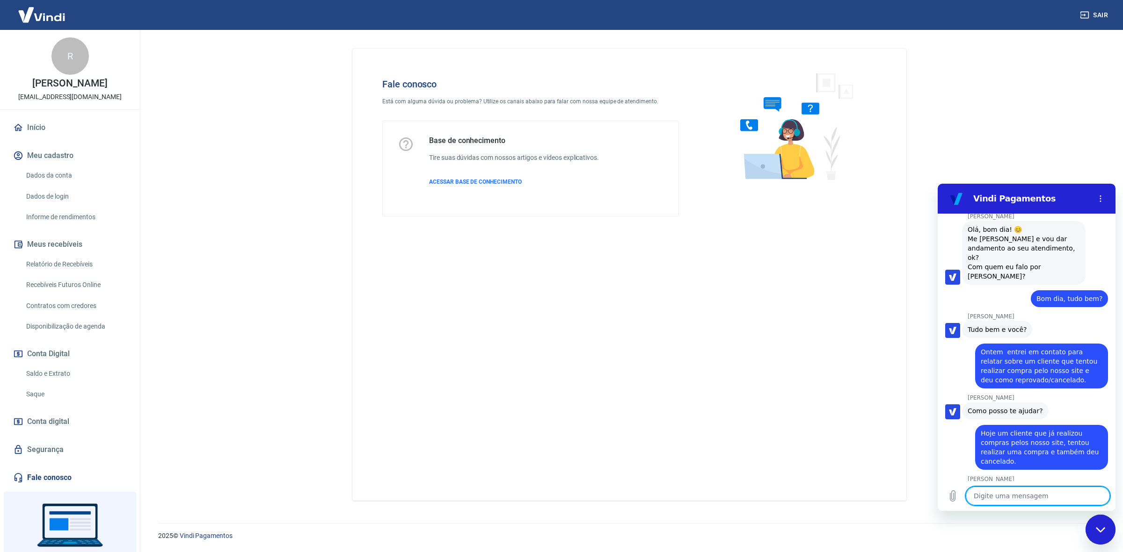
scroll to position [1016, 0]
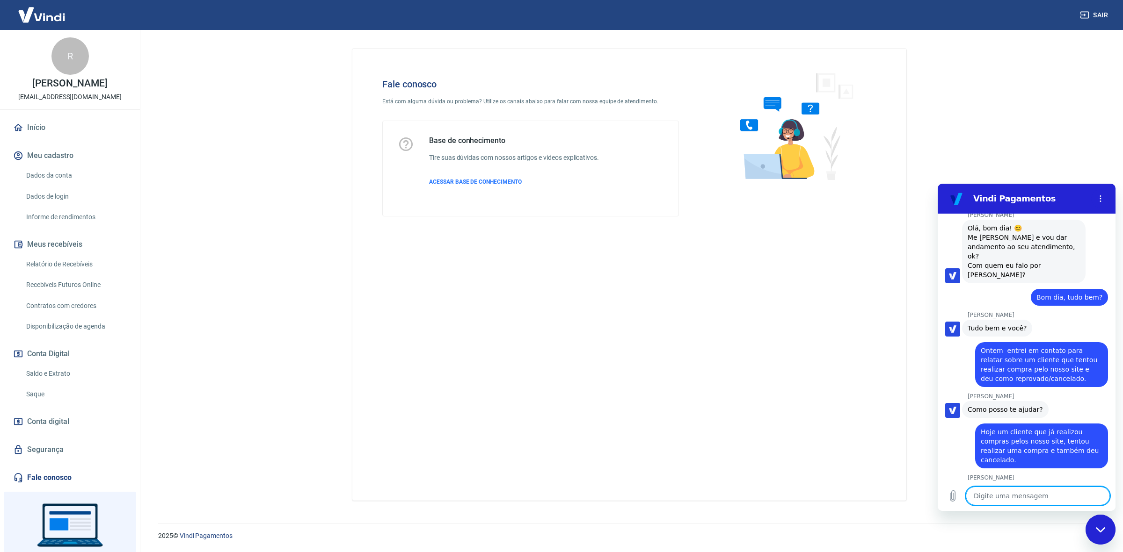
click at [1030, 499] on textarea at bounding box center [1037, 496] width 144 height 19
paste textarea "6695"
click at [668, 358] on div "Fale conosco Está com alguma dúvida ou problema? Utilize os canais abaixo para …" at bounding box center [629, 275] width 554 height 452
click at [1029, 508] on div "Digite uma mensagem 6695 x" at bounding box center [1026, 496] width 178 height 30
click at [1029, 498] on textarea "6695" at bounding box center [1037, 496] width 144 height 19
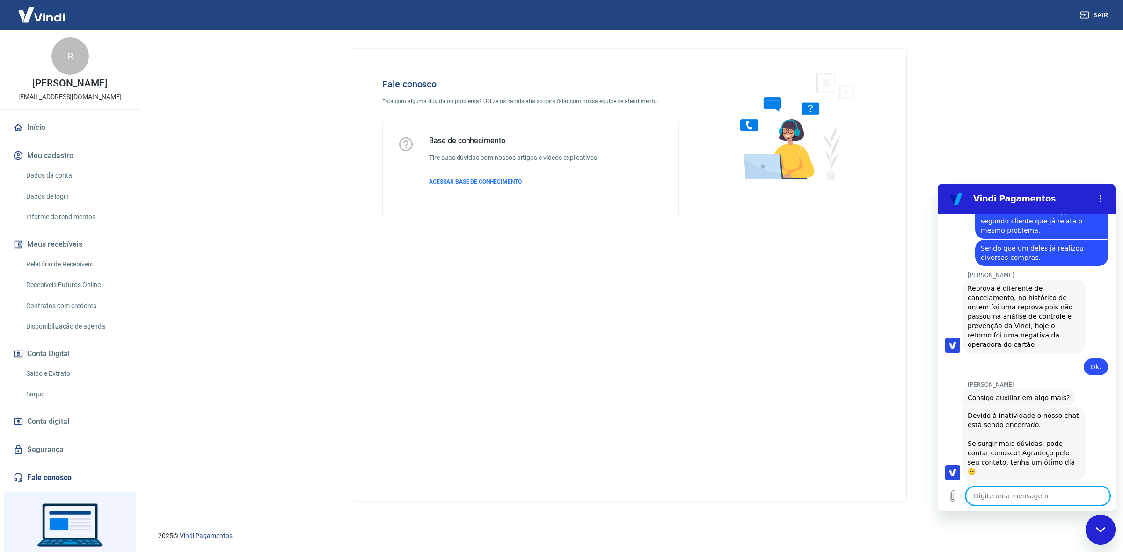
scroll to position [1433, 0]
